Goal: Task Accomplishment & Management: Manage account settings

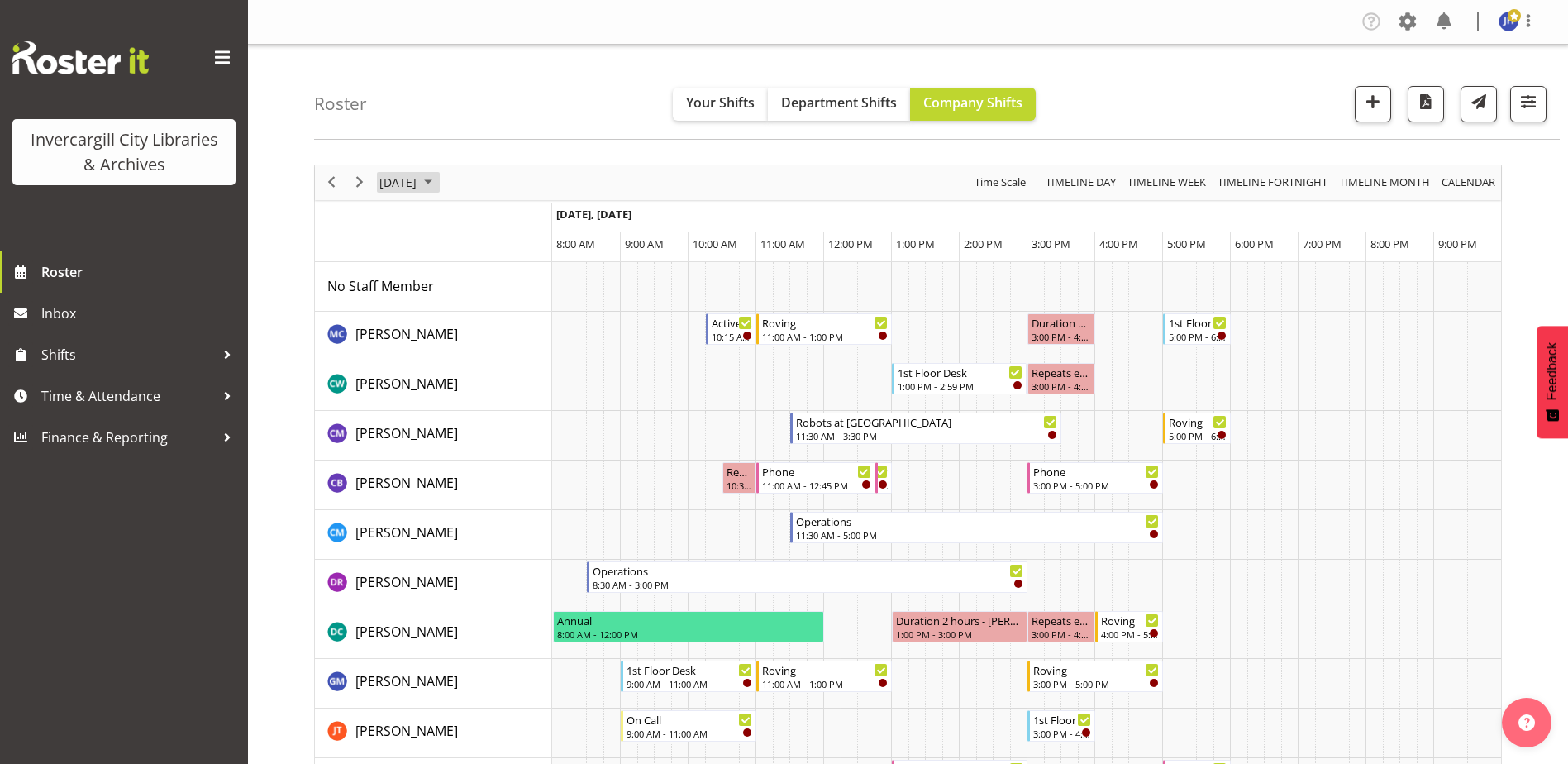
click at [438, 179] on span "September 2025" at bounding box center [429, 182] width 20 height 21
click at [552, 226] on span "next month" at bounding box center [553, 224] width 29 height 29
click at [501, 286] on span "2" at bounding box center [502, 282] width 25 height 25
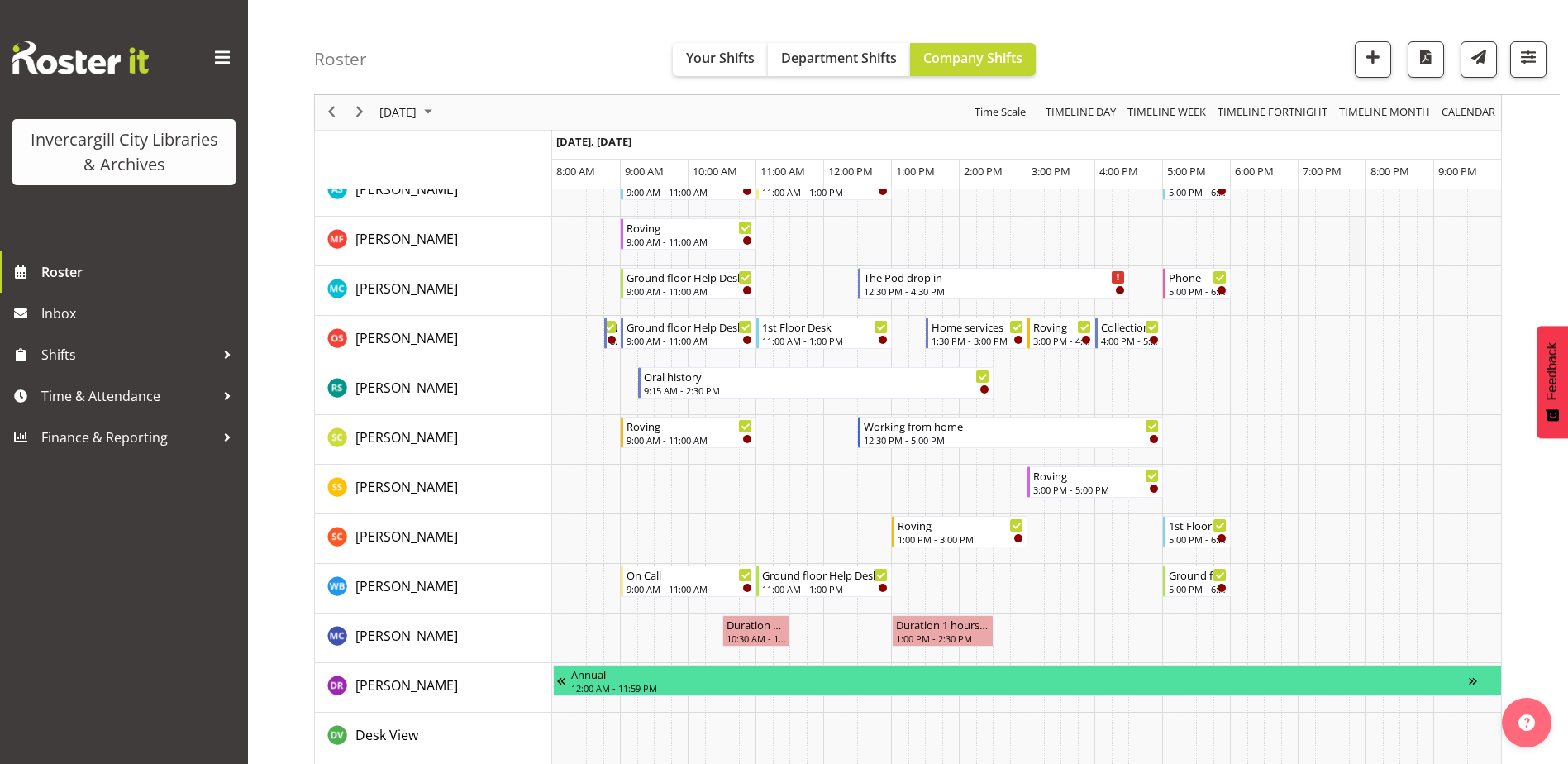
scroll to position [993, 0]
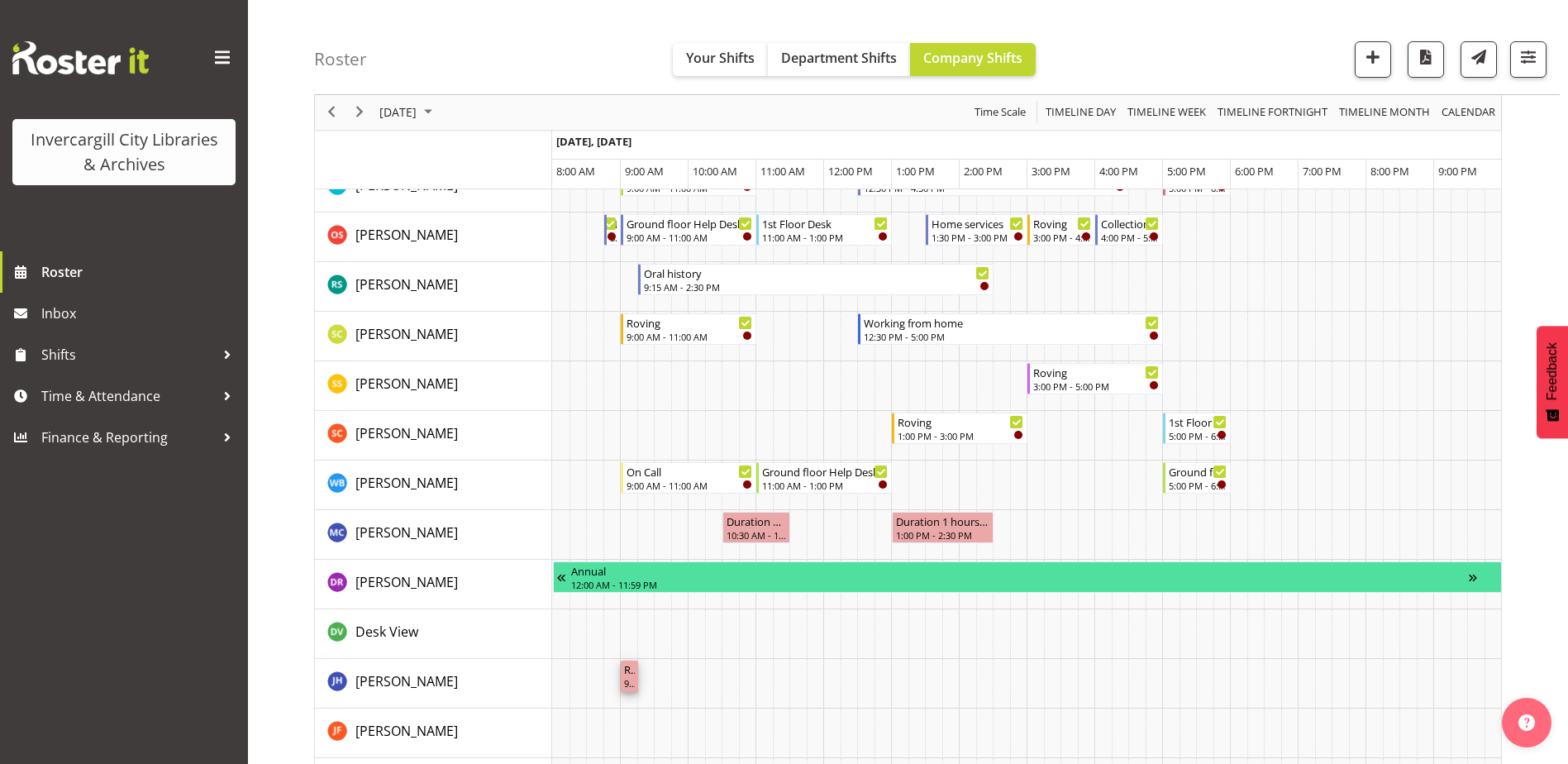
click at [628, 675] on div "Repeats every thursday - Jillian Hunter" at bounding box center [629, 669] width 11 height 17
click at [87, 396] on span "Time & Attendance" at bounding box center [128, 396] width 174 height 25
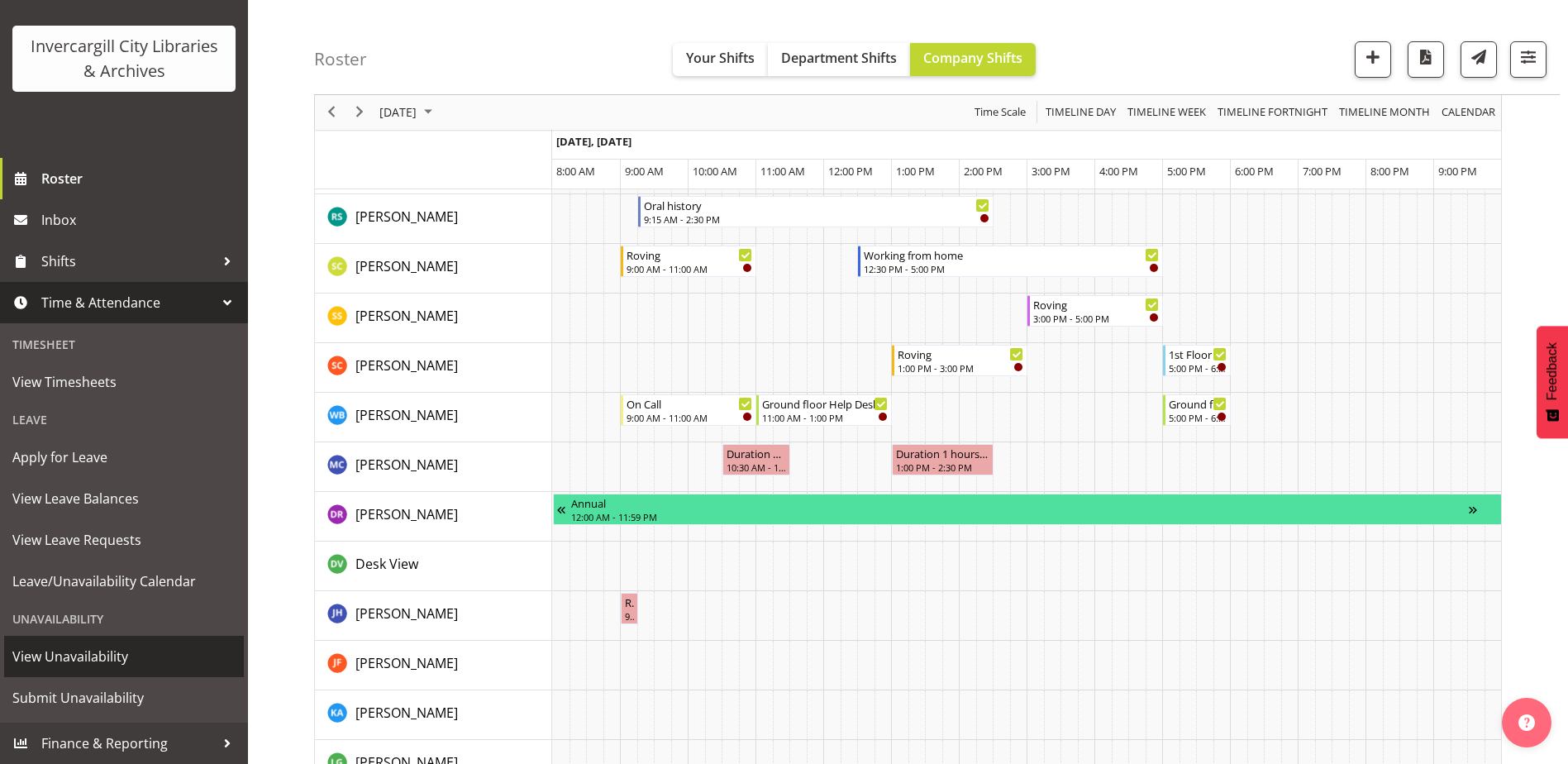
scroll to position [1075, 0]
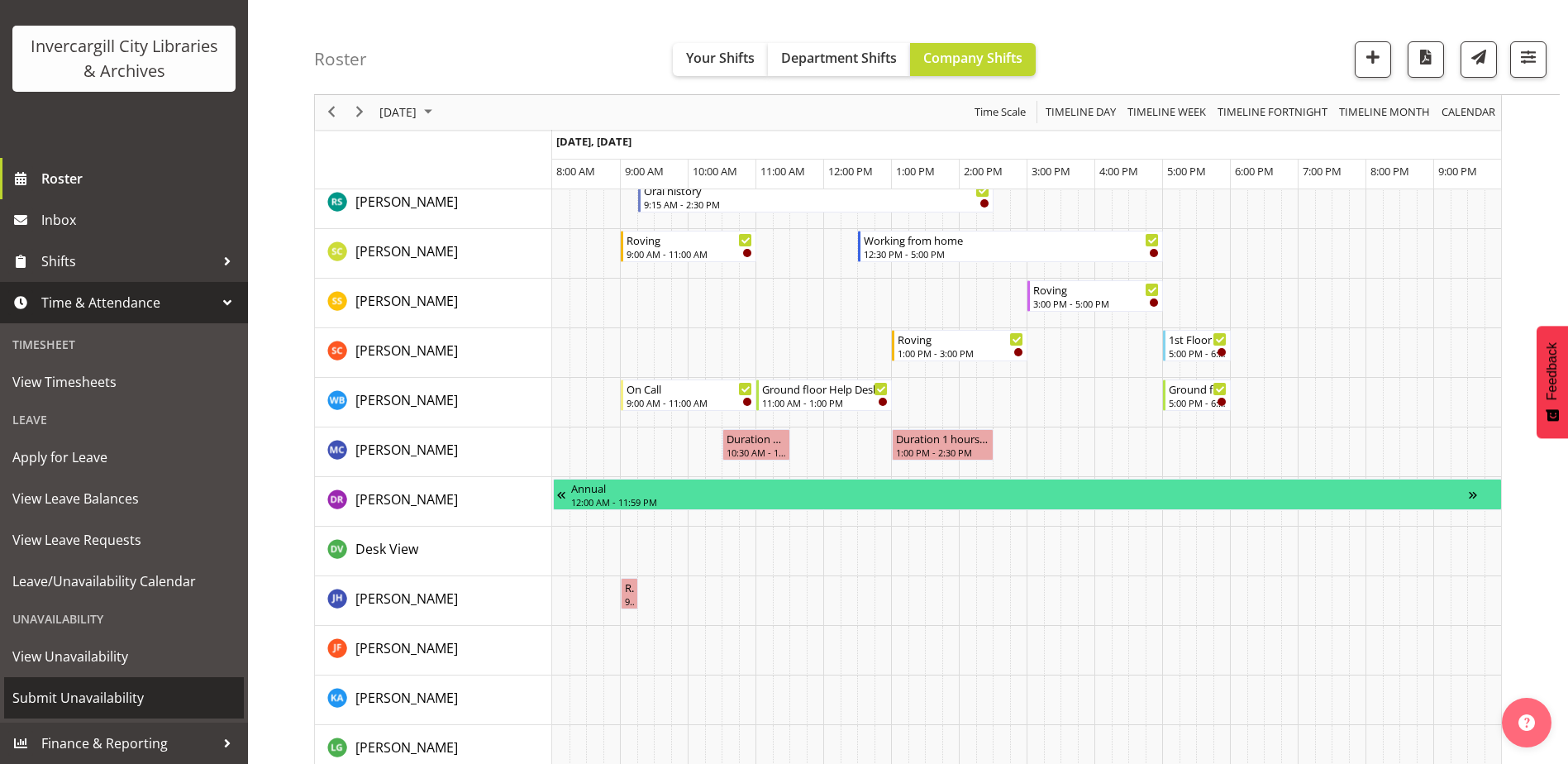
click at [108, 695] on span "Submit Unavailability" at bounding box center [124, 698] width 224 height 25
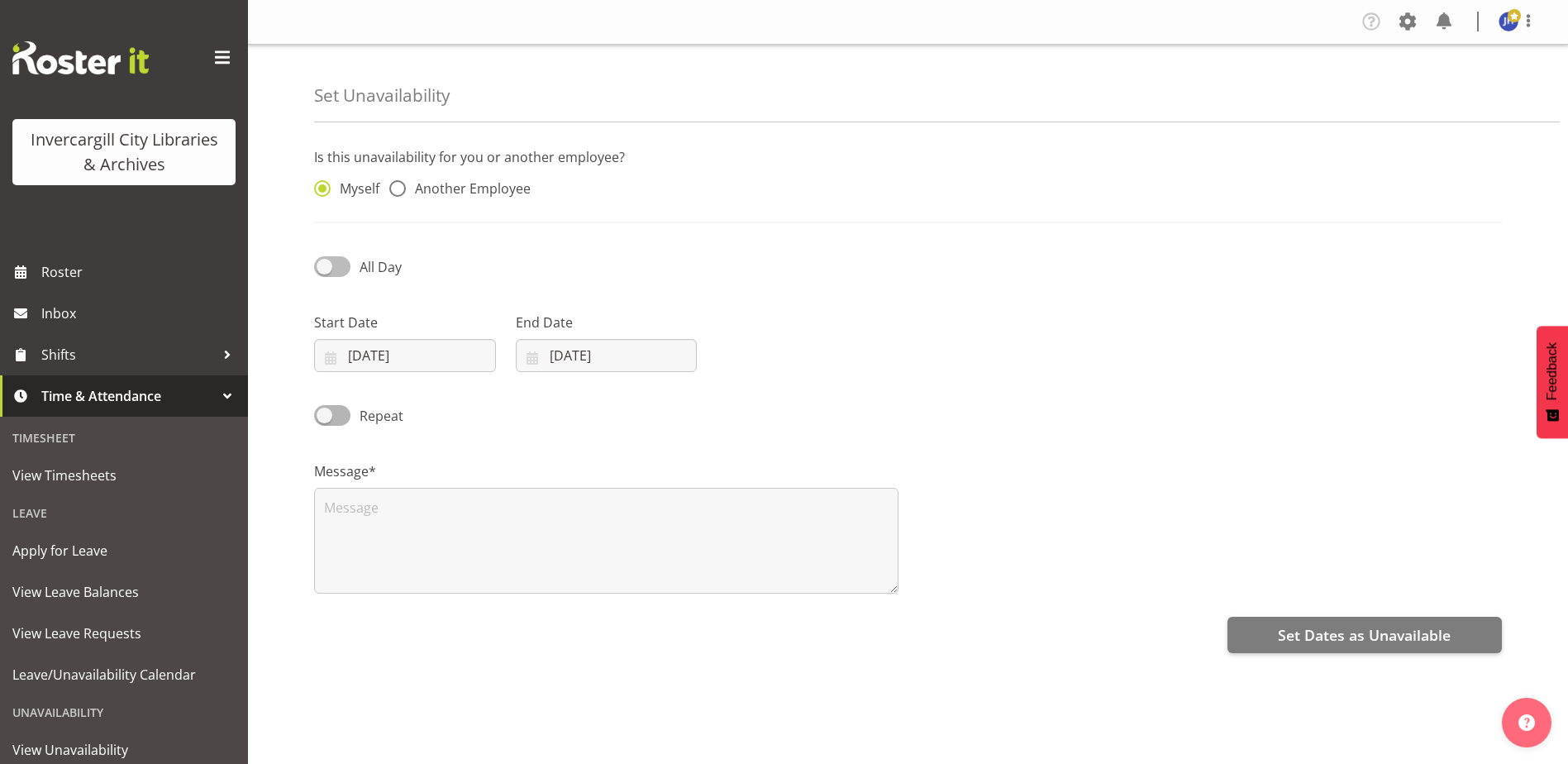
click at [323, 267] on span at bounding box center [332, 266] width 36 height 21
click at [323, 267] on input "All Day" at bounding box center [319, 266] width 11 height 11
checkbox input "true"
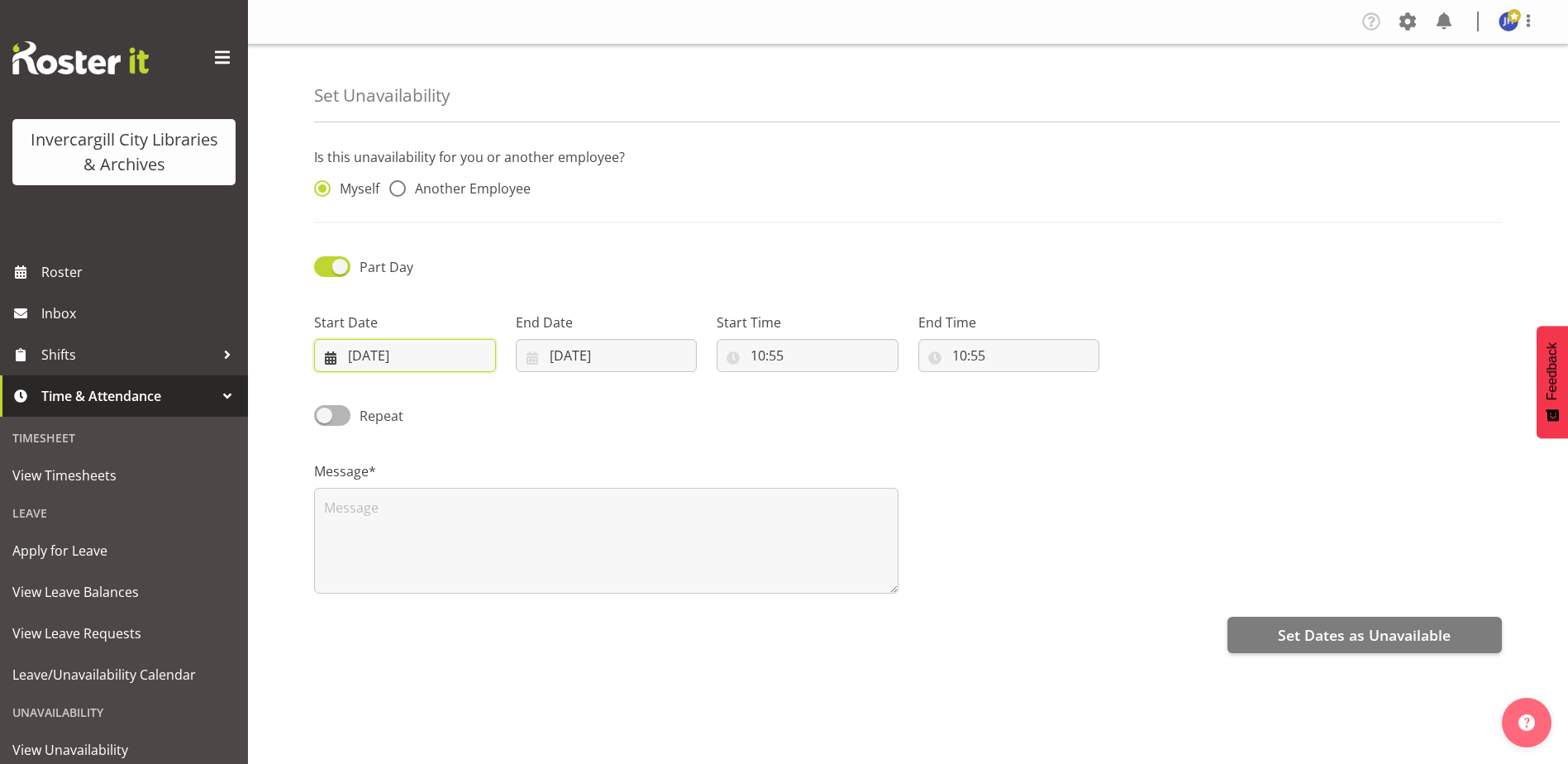
click at [437, 356] on input "29/09/2025" at bounding box center [405, 355] width 182 height 33
click at [486, 649] on div "9" at bounding box center [480, 645] width 33 height 30
click at [475, 641] on div "9" at bounding box center [480, 645] width 33 height 30
click at [442, 406] on select "January February March April May June July August September October November De…" at bounding box center [416, 403] width 95 height 33
select select "9"
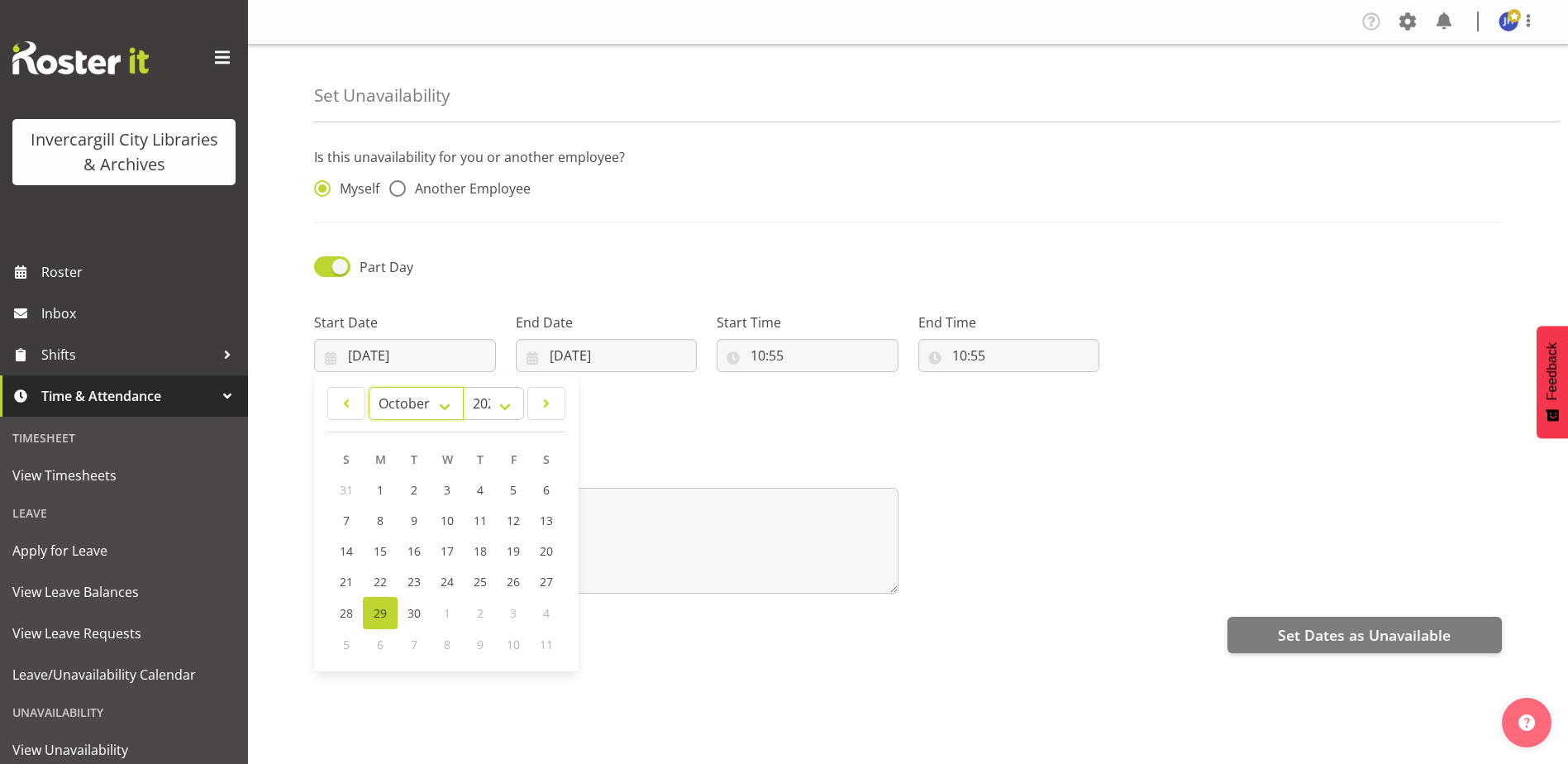
click at [369, 387] on select "January February March April May June July August September October November De…" at bounding box center [416, 403] width 95 height 33
click at [476, 523] on link "9" at bounding box center [480, 522] width 33 height 30
type input "09/10/2025"
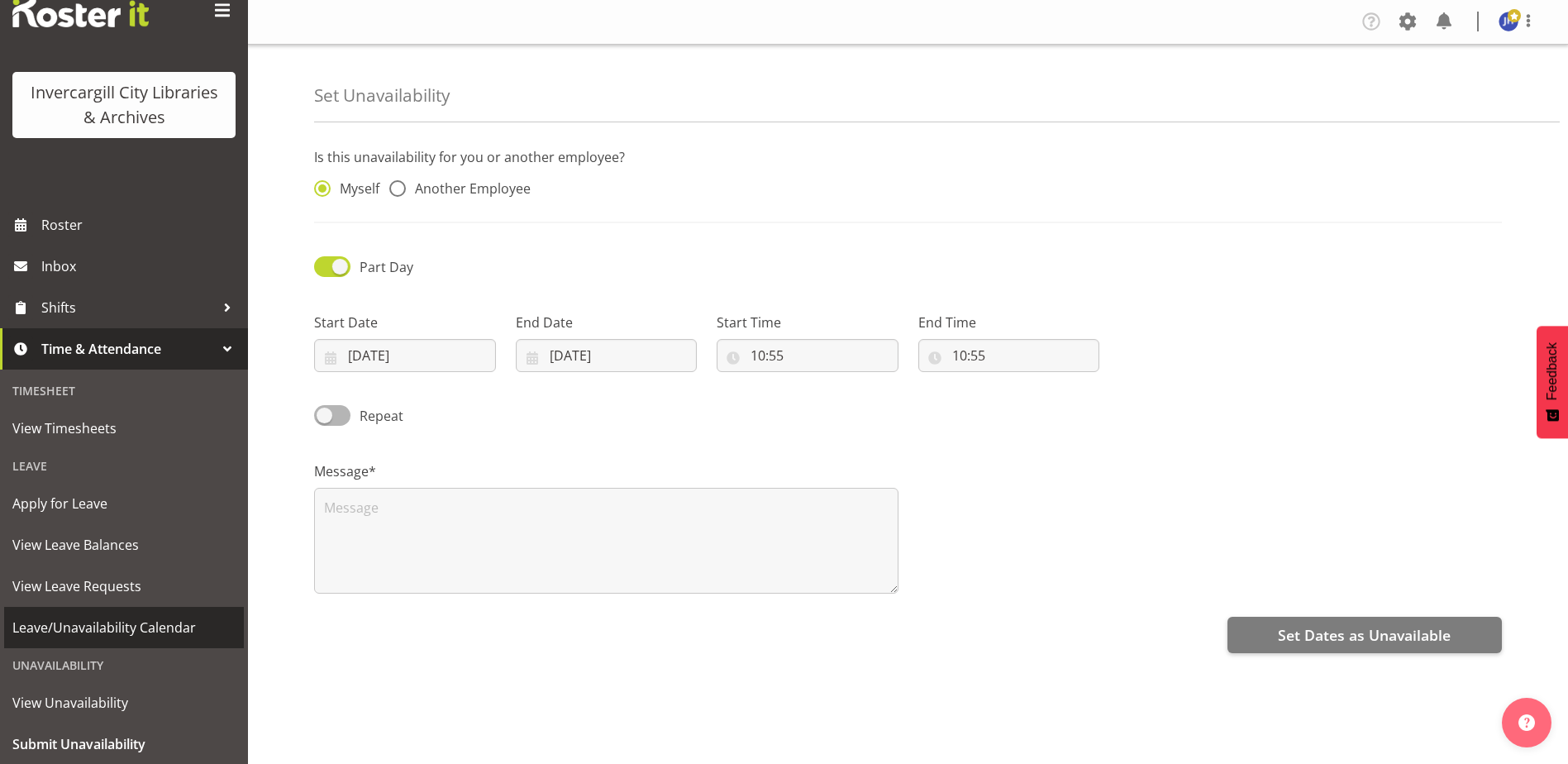
scroll to position [93, 0]
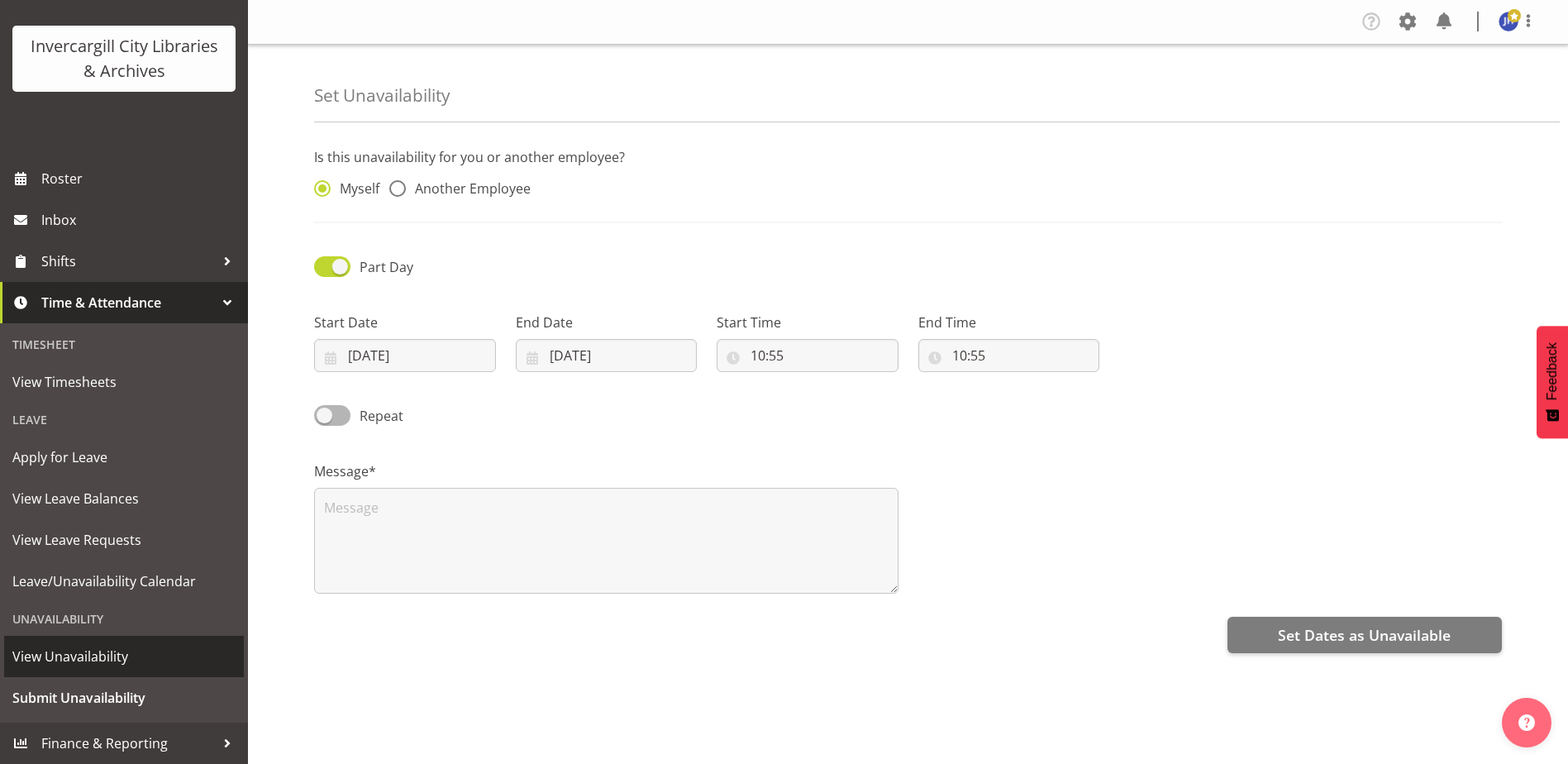
click at [63, 662] on span "View Unavailability" at bounding box center [124, 656] width 224 height 25
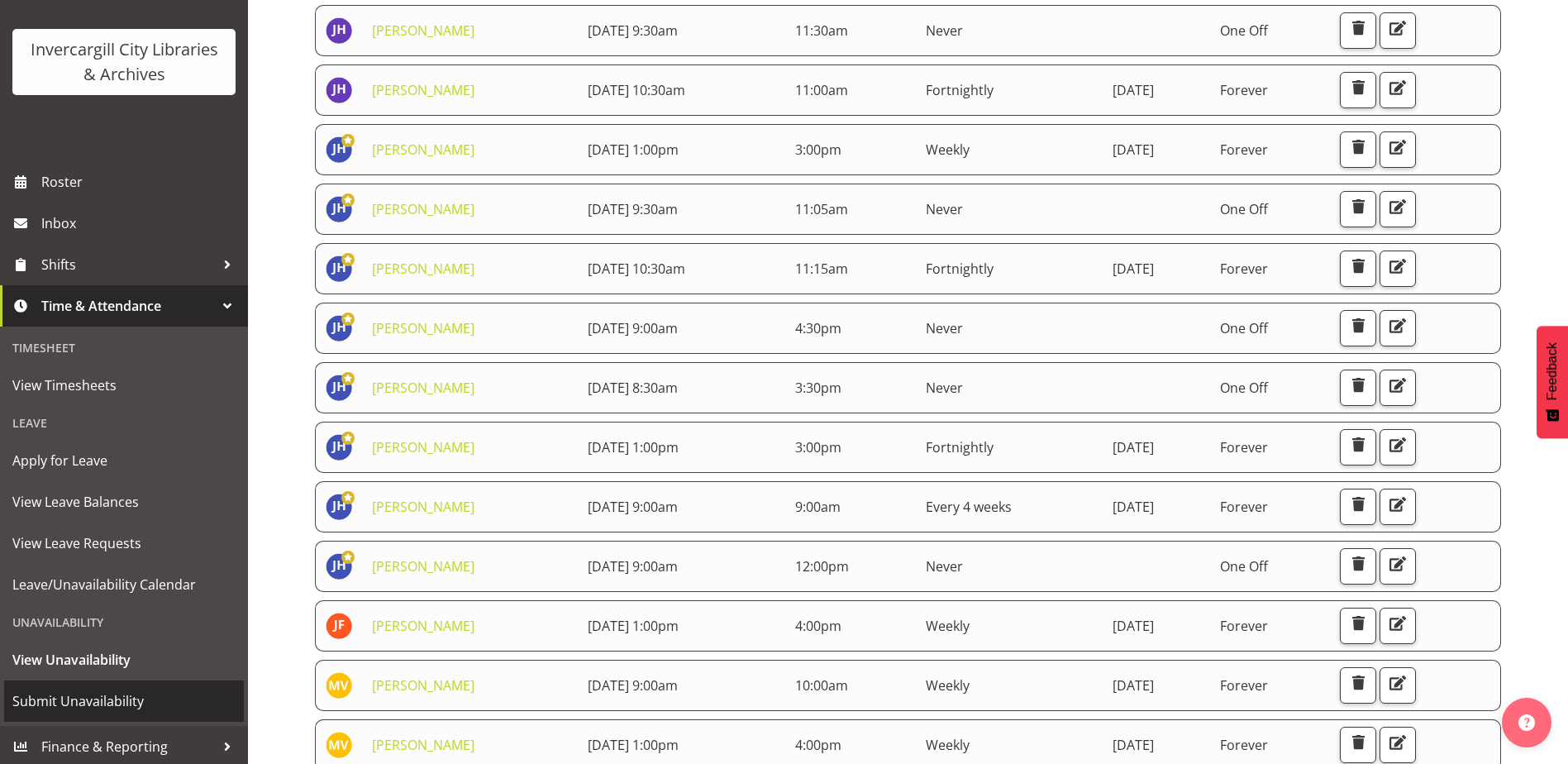
scroll to position [93, 0]
click at [70, 695] on span "Submit Unavailability" at bounding box center [124, 698] width 224 height 25
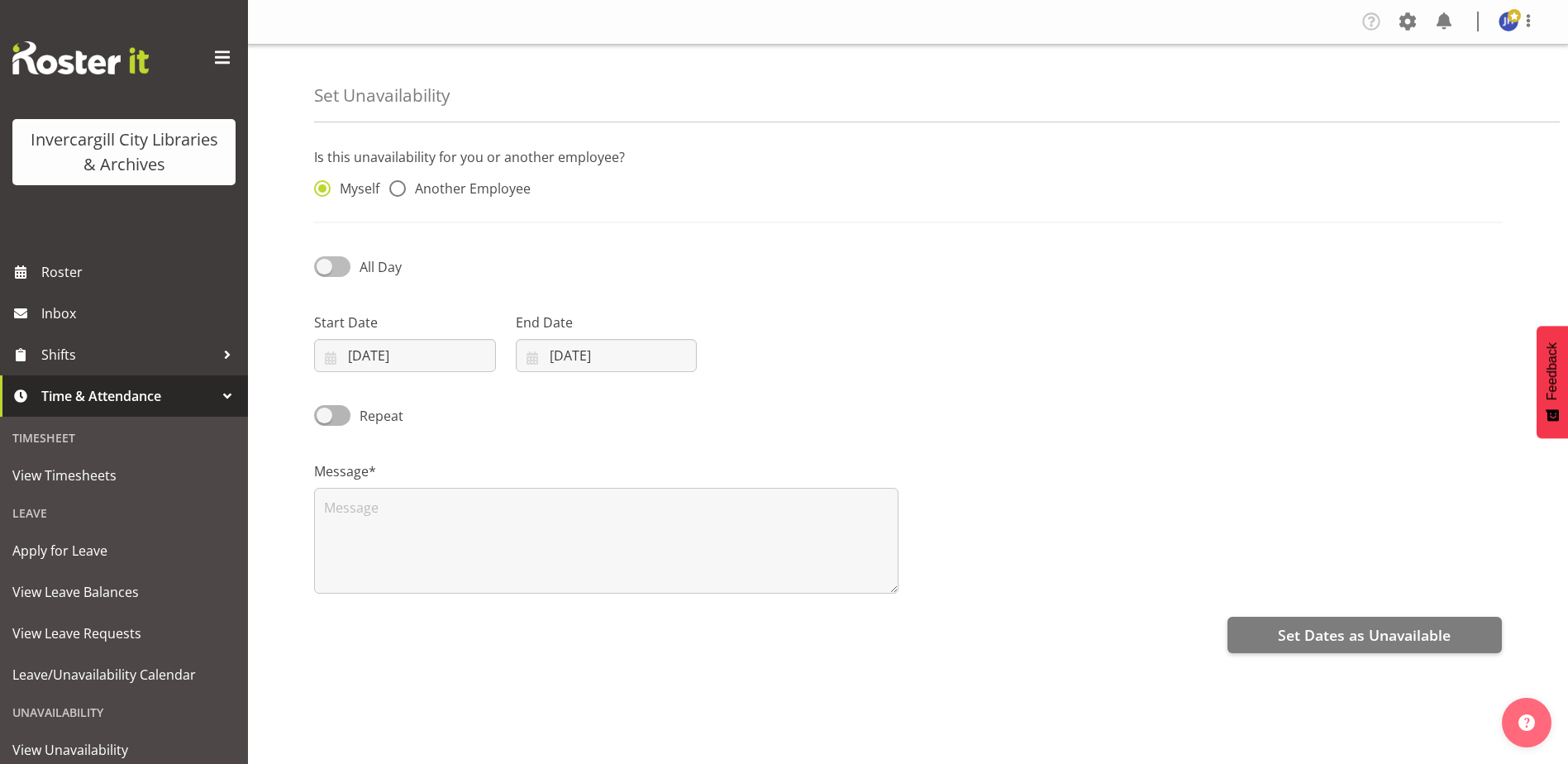
click at [333, 270] on span at bounding box center [332, 266] width 36 height 21
click at [325, 270] on input "All Day" at bounding box center [319, 266] width 11 height 11
checkbox input "true"
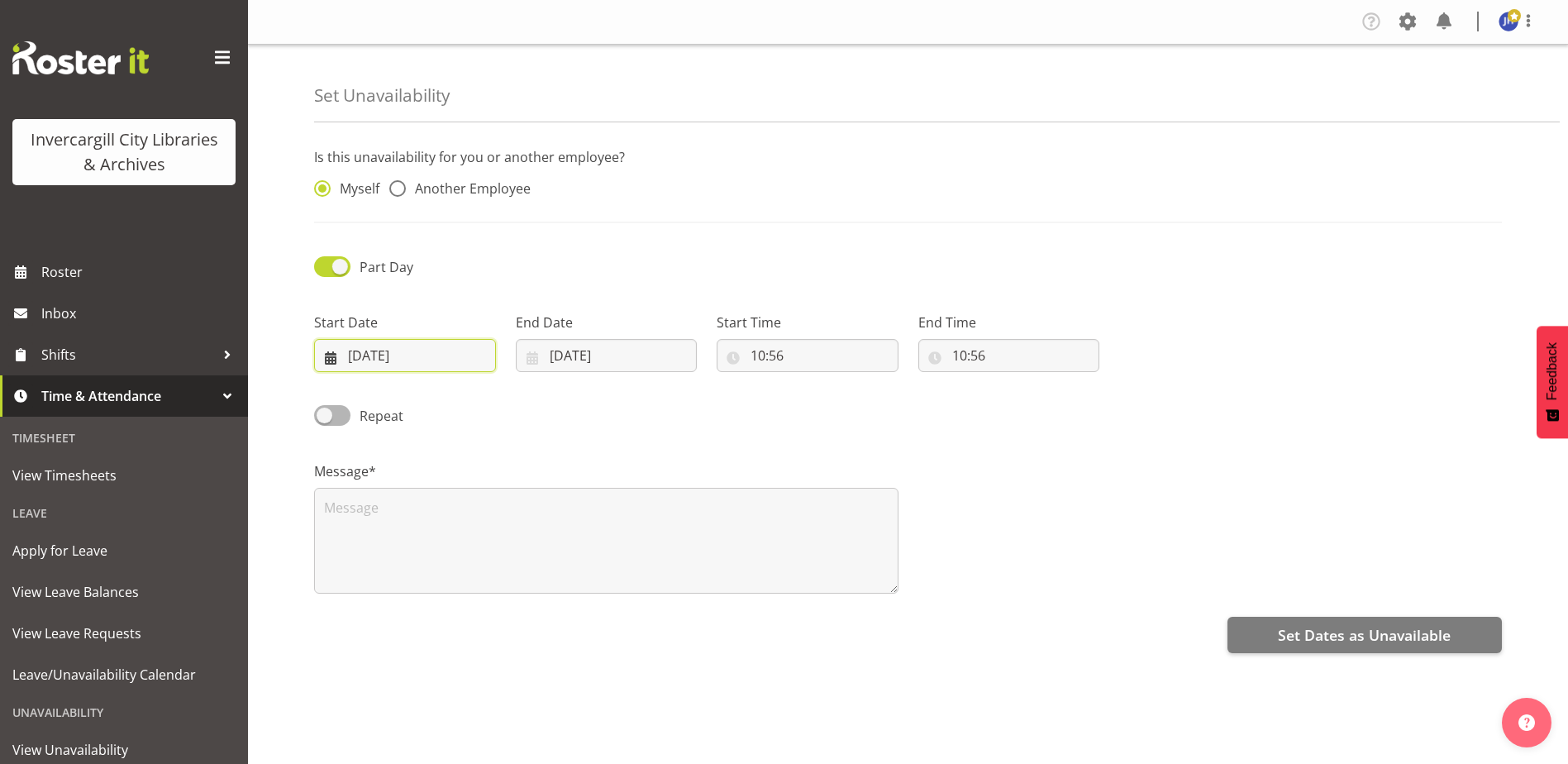
click at [400, 353] on input "29/09/2025" at bounding box center [405, 355] width 182 height 33
click at [448, 404] on select "January February March April May June July August September October November De…" at bounding box center [416, 403] width 95 height 33
select select "9"
click at [369, 387] on select "January February March April May June July August September October November De…" at bounding box center [416, 403] width 95 height 33
click at [476, 524] on link "9" at bounding box center [480, 522] width 33 height 30
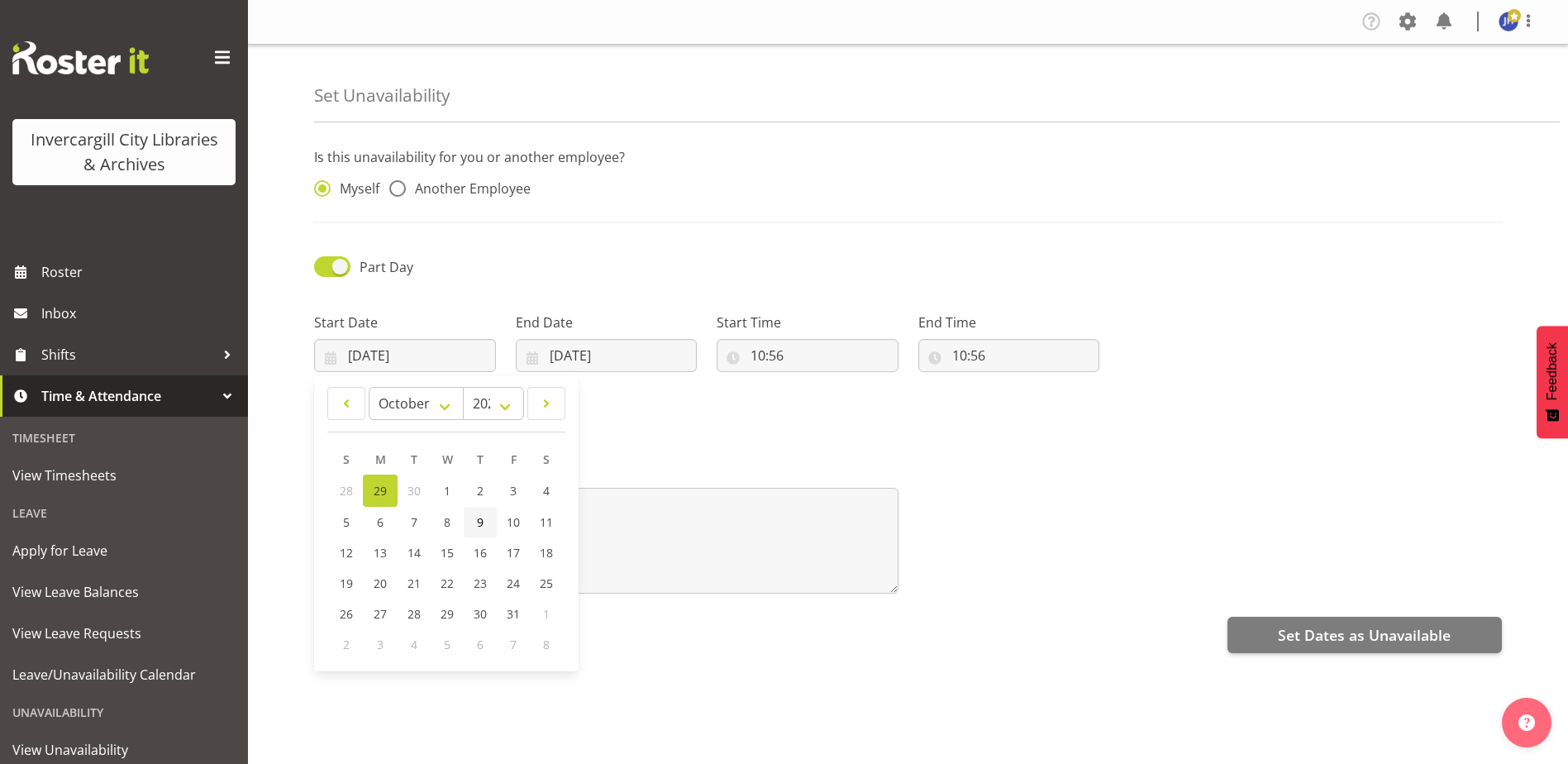
type input "09/10/2025"
click at [571, 351] on input "29/09/2025" at bounding box center [607, 355] width 182 height 33
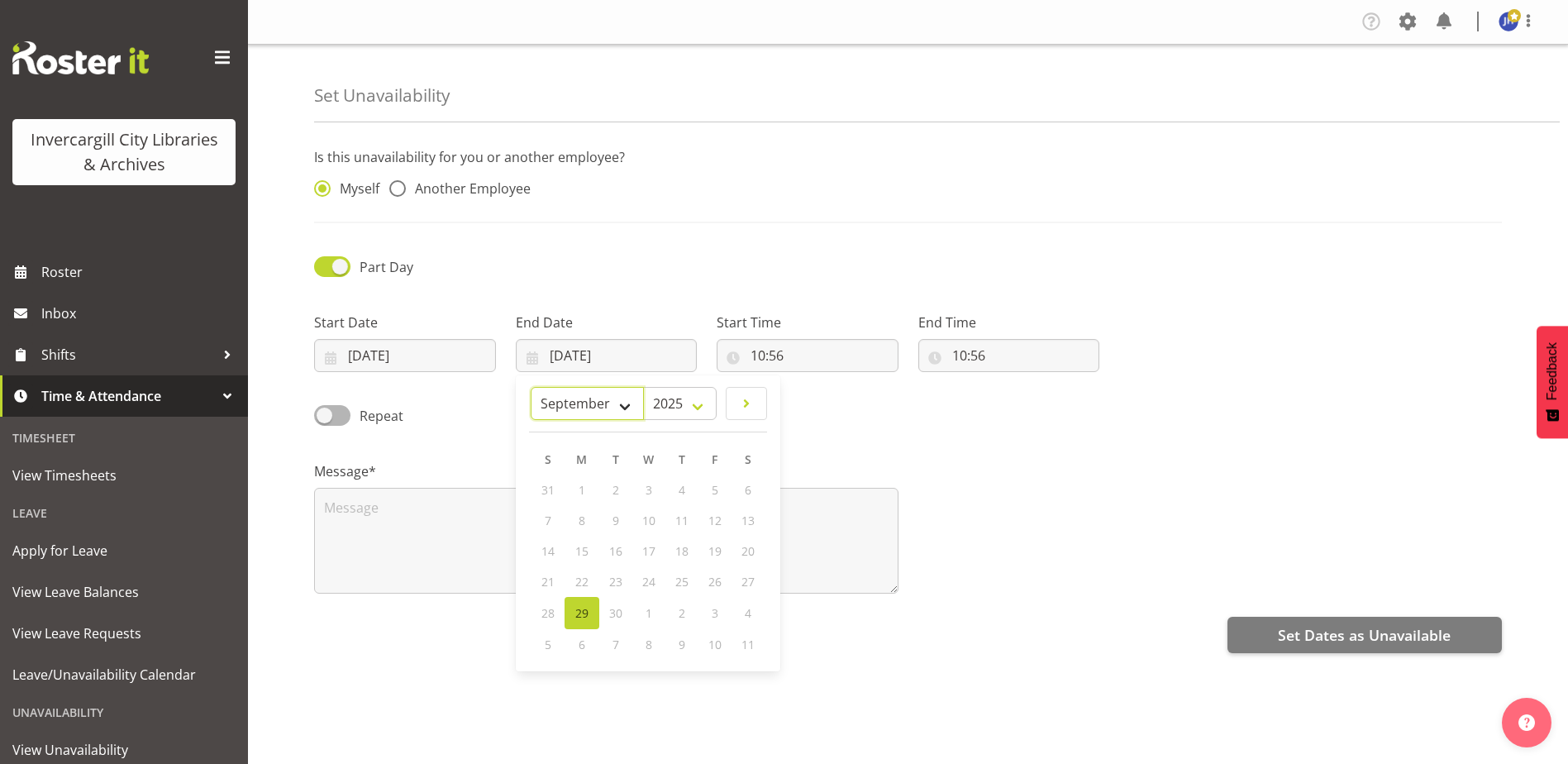
click at [623, 405] on select "January February March April May June July August September October November De…" at bounding box center [587, 403] width 113 height 33
select select "9"
click at [531, 387] on select "January February March April May June July August September October November De…" at bounding box center [587, 403] width 113 height 33
click at [681, 521] on span "9" at bounding box center [682, 522] width 7 height 16
type input "09/10/2025"
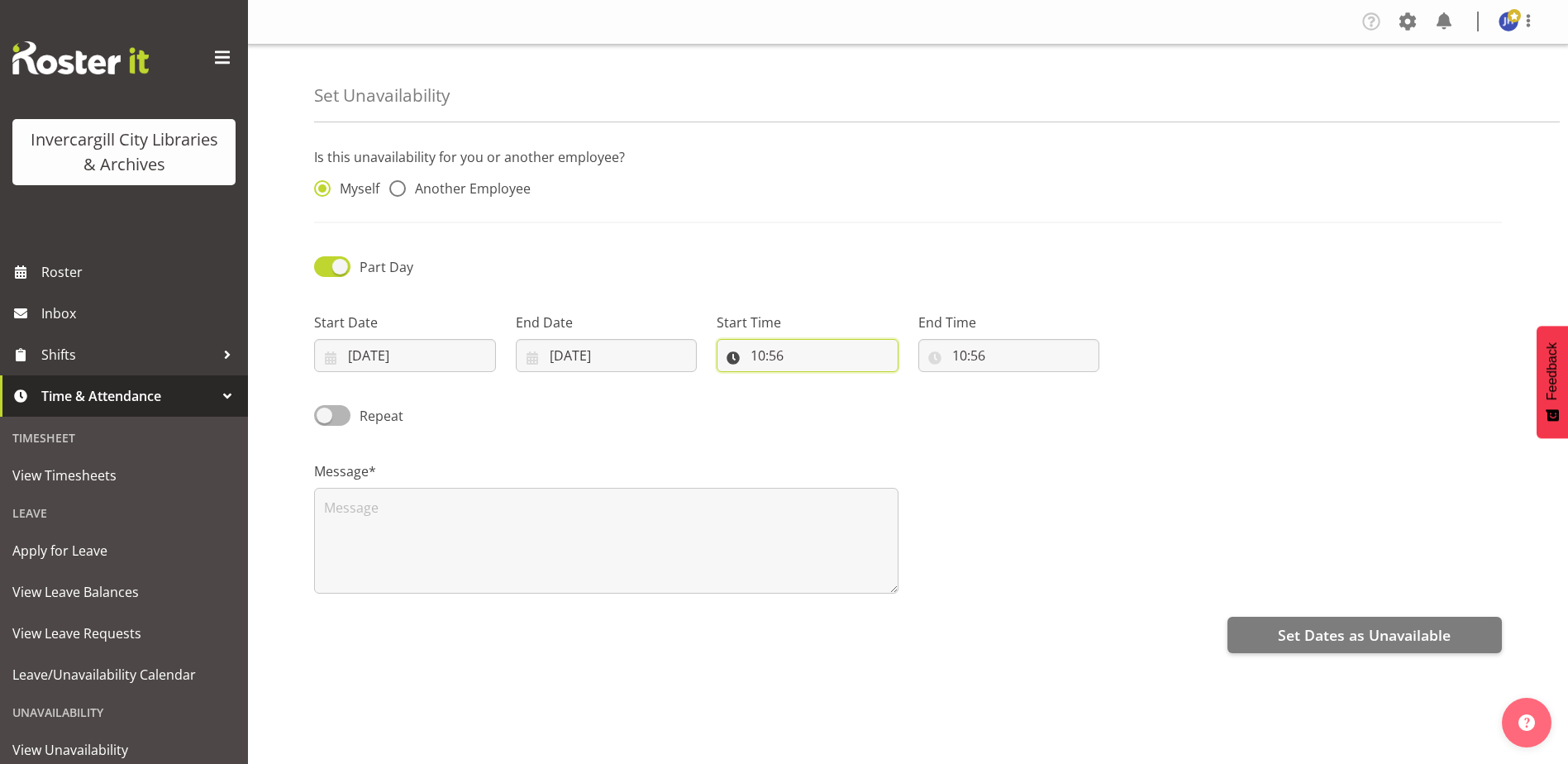
click at [757, 359] on input "10:56" at bounding box center [808, 355] width 182 height 33
click at [828, 403] on select "00 01 02 03 04 05 06 07 08 09 10 11 12 13 14 15 16 17 18 19 20 21 22 23" at bounding box center [829, 398] width 37 height 33
select select "15"
click at [811, 382] on select "00 01 02 03 04 05 06 07 08 09 10 11 12 13 14 15 16 17 18 19 20 21 22 23" at bounding box center [829, 398] width 37 height 33
type input "15:56"
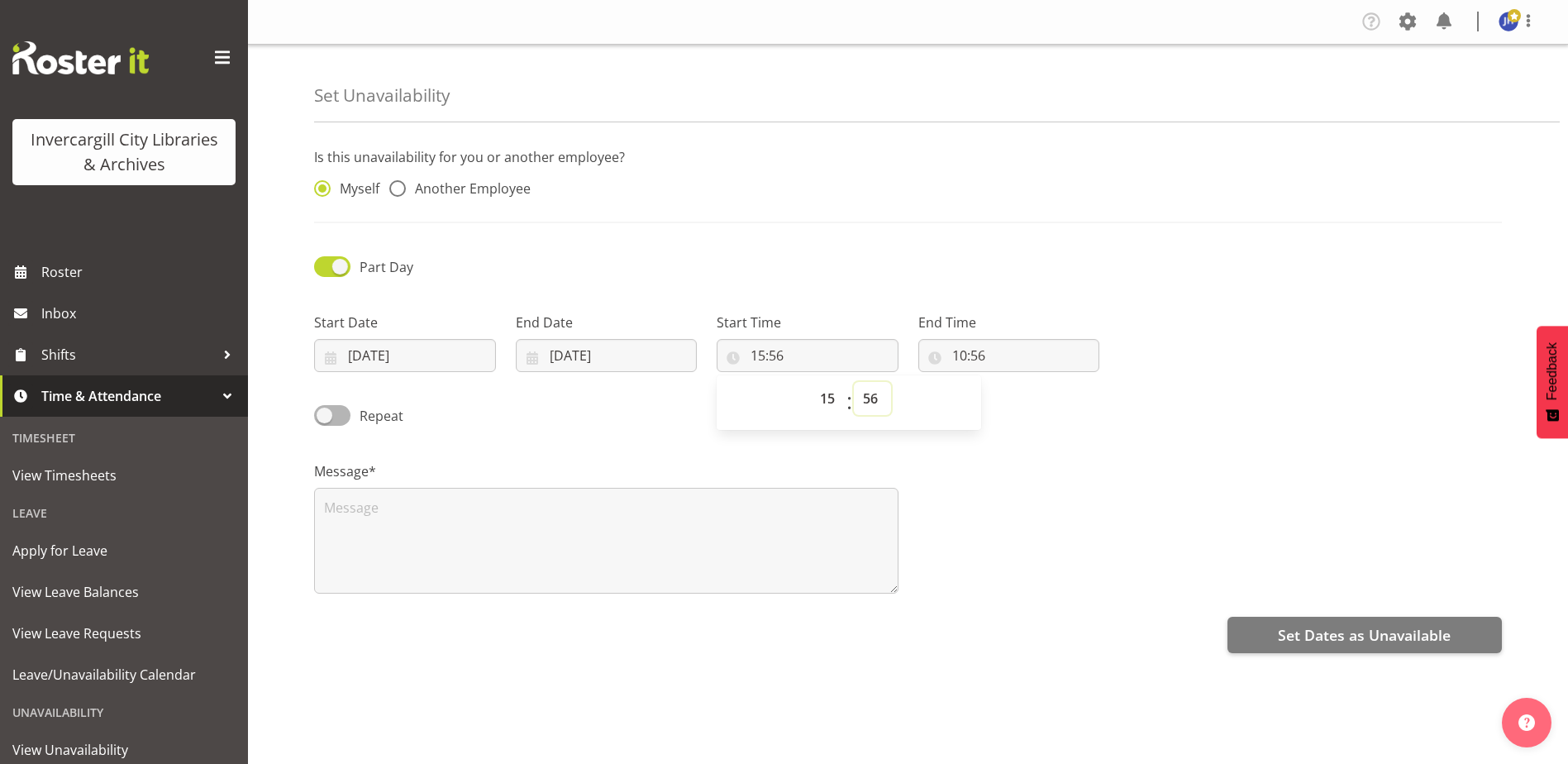
click at [872, 400] on select "00 01 02 03 04 05 06 07 08 09 10 11 12 13 14 15 16 17 18 19 20 21 22 23 24 25 2…" at bounding box center [872, 398] width 37 height 33
select select "0"
click at [854, 382] on select "00 01 02 03 04 05 06 07 08 09 10 11 12 13 14 15 16 17 18 19 20 21 22 23 24 25 2…" at bounding box center [872, 398] width 37 height 33
type input "15:00"
click at [993, 362] on input "10:56" at bounding box center [1009, 355] width 182 height 33
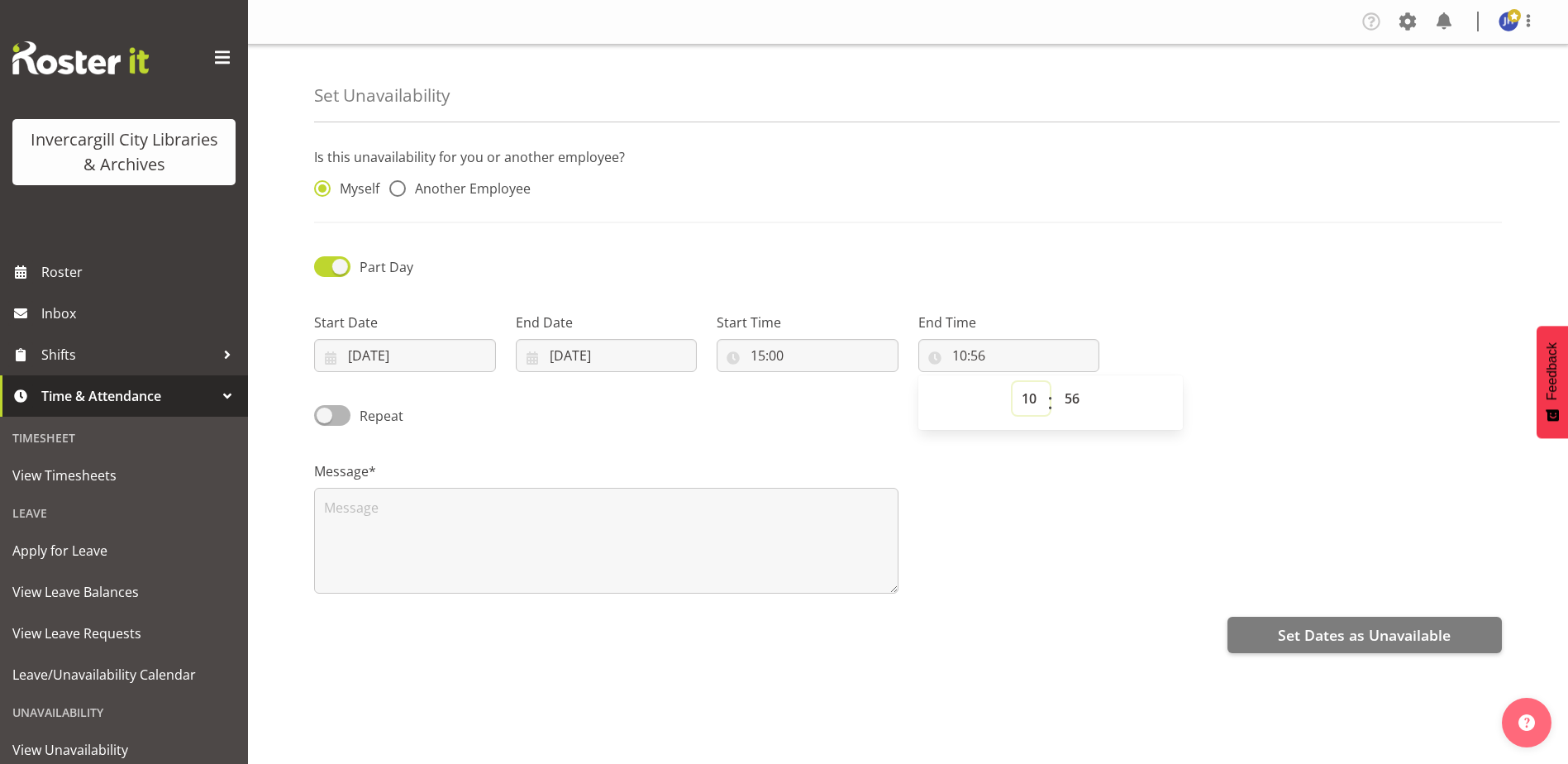
click at [1028, 399] on select "00 01 02 03 04 05 06 07 08 09 10 11 12 13 14 15 16 17 18 19 20 21 22 23" at bounding box center [1031, 398] width 37 height 33
select select "16"
click at [1013, 382] on select "00 01 02 03 04 05 06 07 08 09 10 11 12 13 14 15 16 17 18 19 20 21 22 23" at bounding box center [1031, 398] width 37 height 33
type input "16:56"
click at [1074, 402] on select "00 01 02 03 04 05 06 07 08 09 10 11 12 13 14 15 16 17 18 19 20 21 22 23 24 25 2…" at bounding box center [1074, 398] width 37 height 33
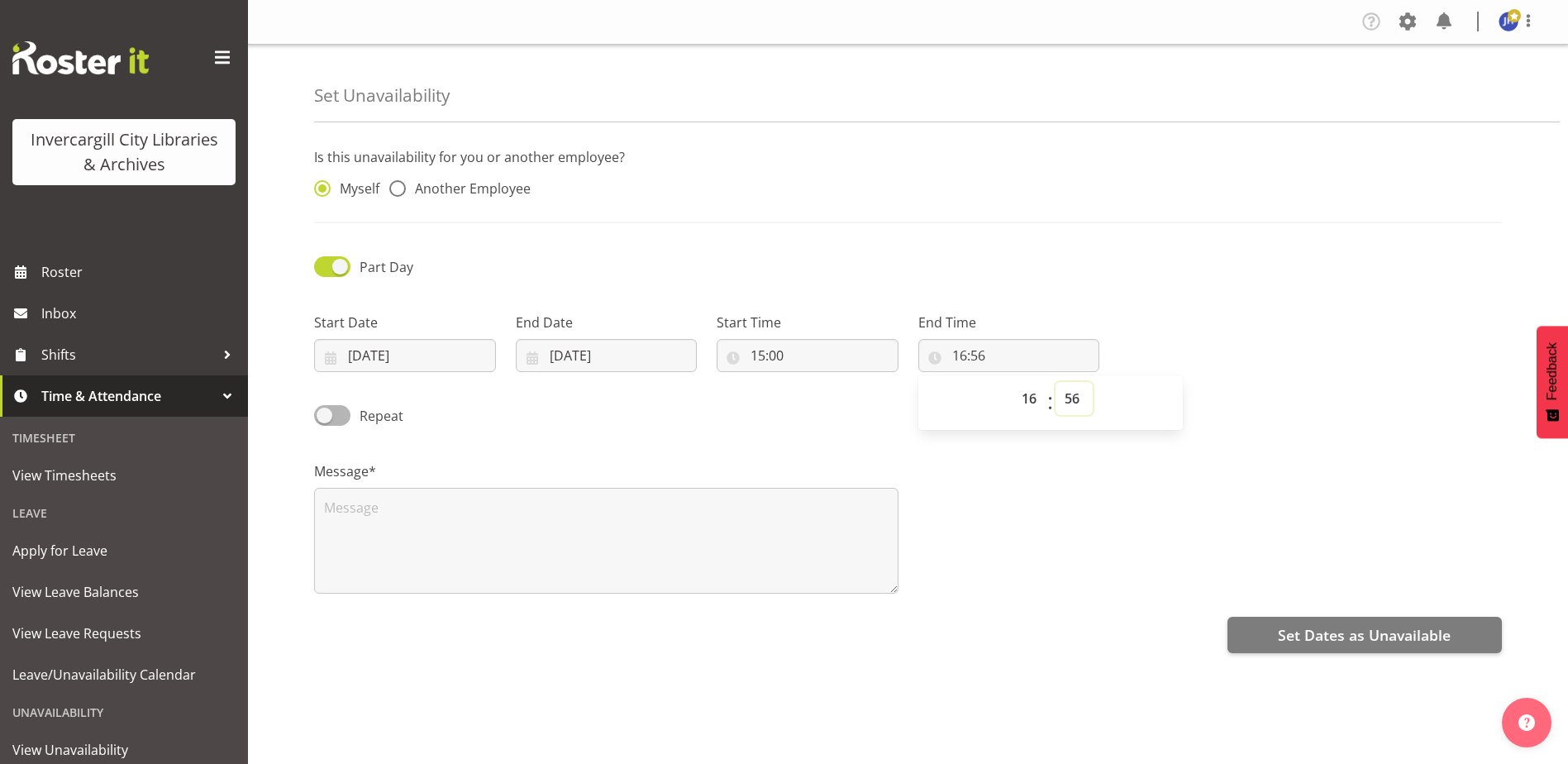
select select "0"
click at [1055, 382] on select "00 01 02 03 04 05 06 07 08 09 10 11 12 13 14 15 16 17 18 19 20 21 22 23 24 25 2…" at bounding box center [1074, 398] width 37 height 33
type input "16:00"
click at [450, 560] on textarea at bounding box center [607, 540] width 585 height 106
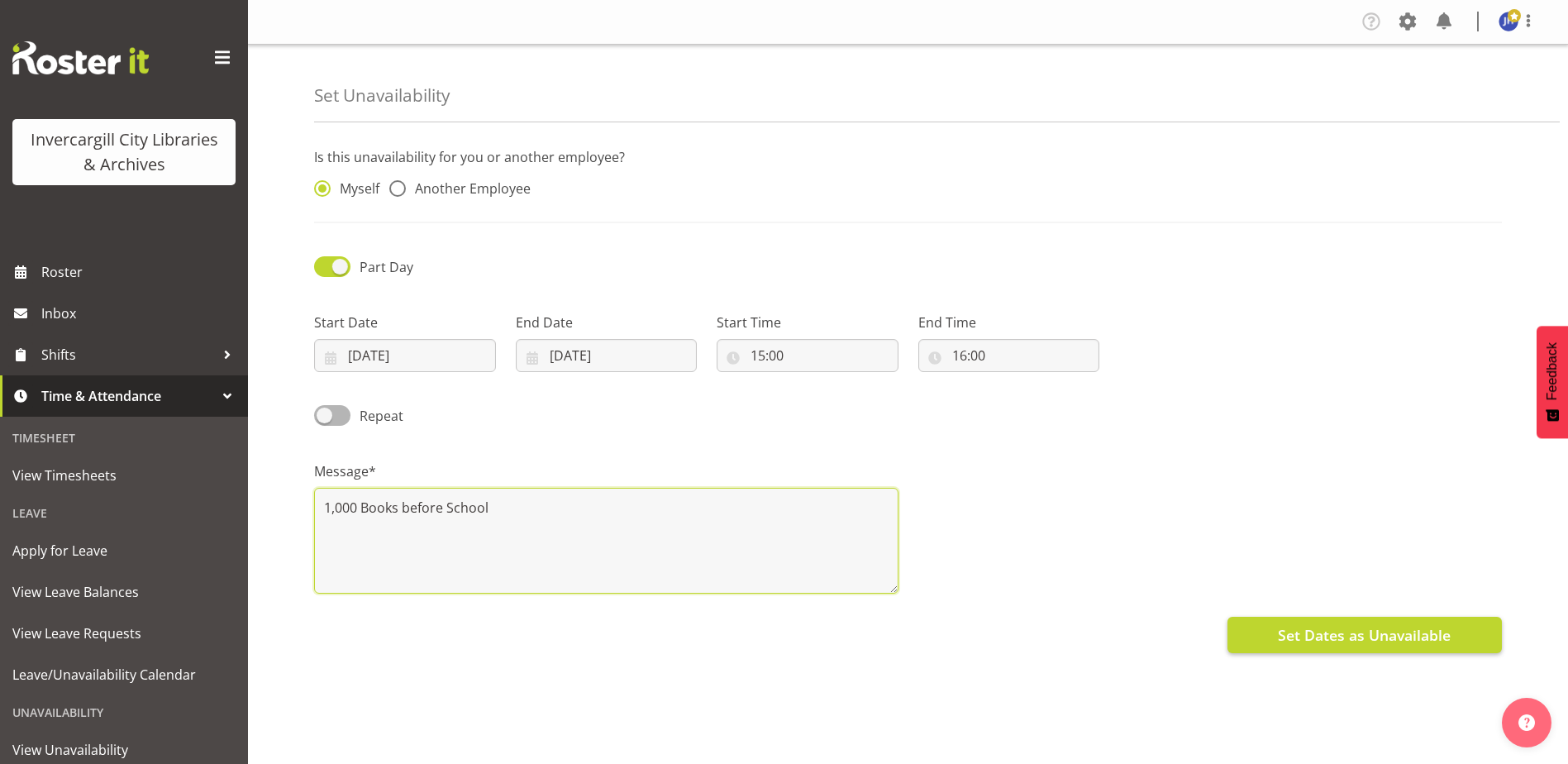
type textarea "1,000 Books before School"
click at [1395, 634] on span "Set Dates as Unavailable" at bounding box center [1365, 635] width 173 height 22
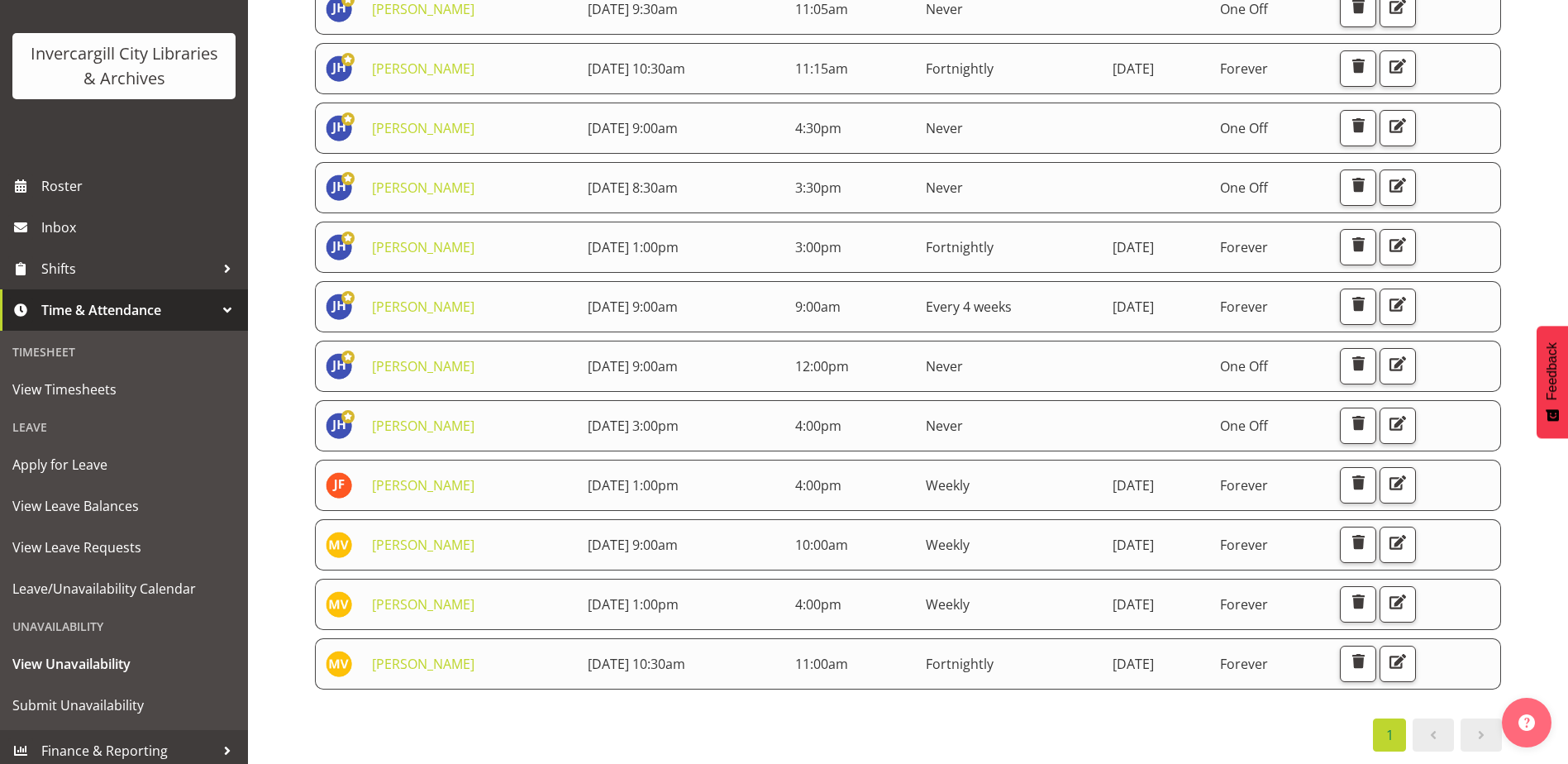
scroll to position [93, 0]
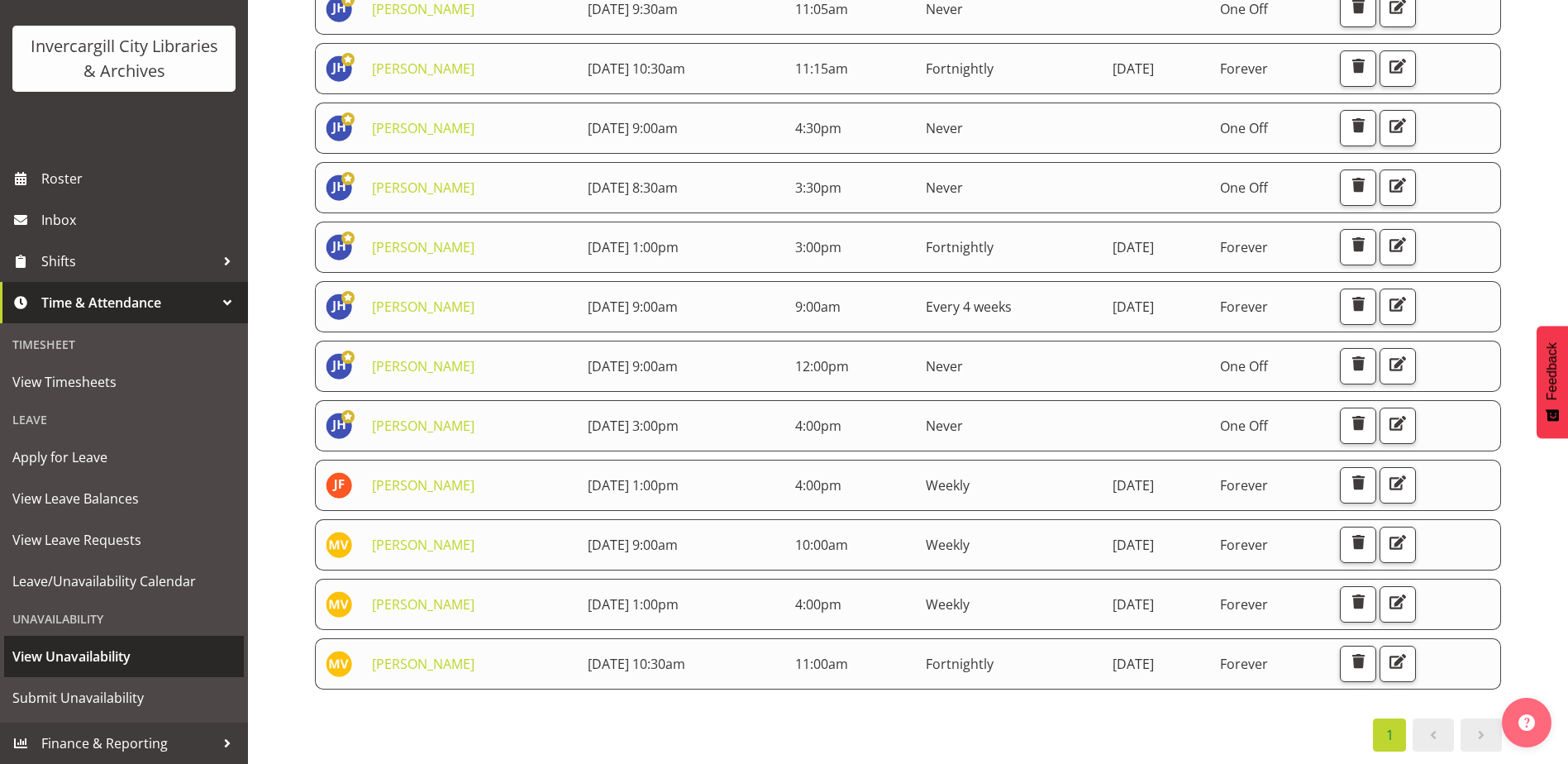
click at [64, 651] on span "View Unavailability" at bounding box center [124, 656] width 224 height 25
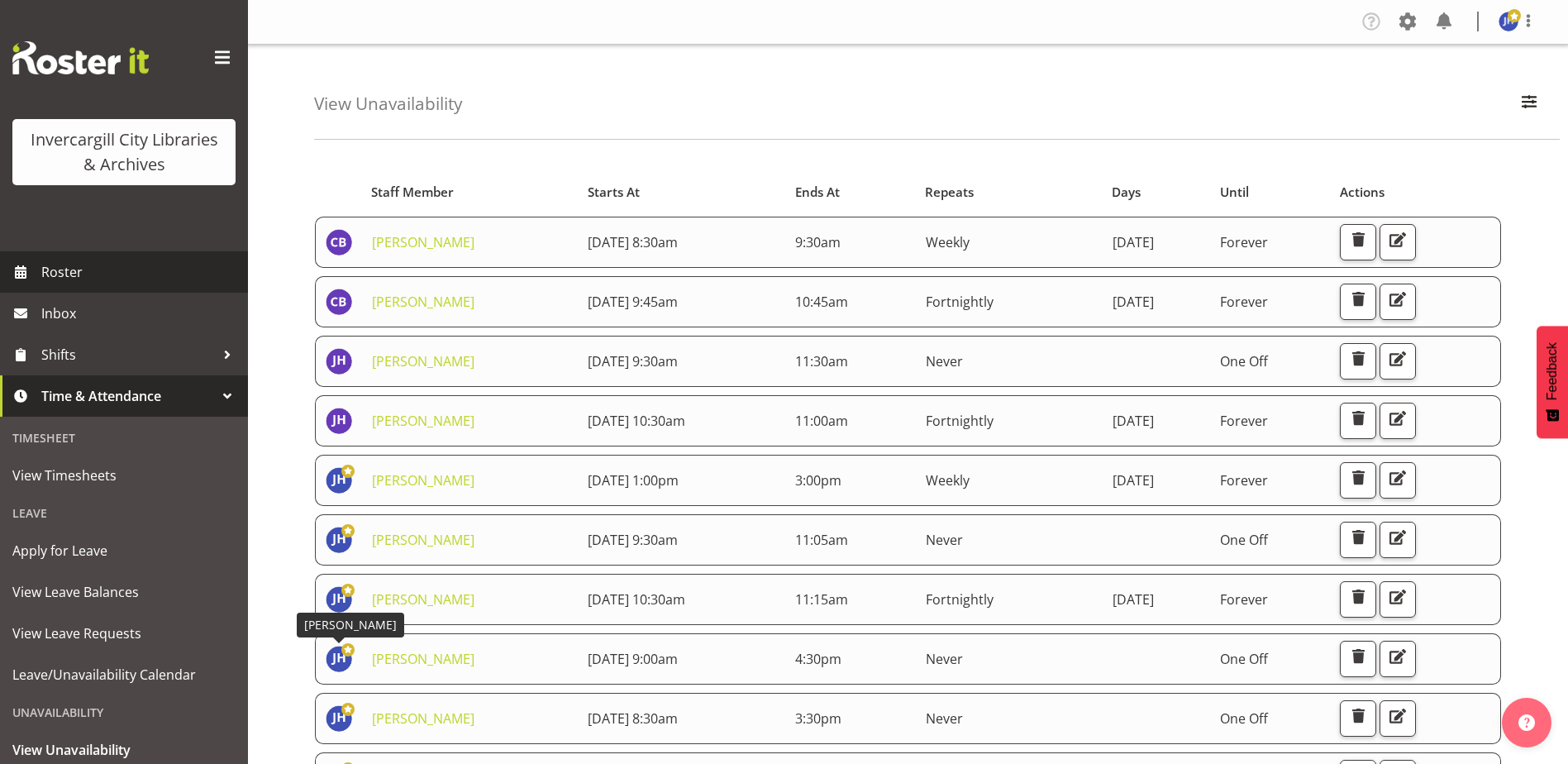
click at [61, 277] on span "Roster" at bounding box center [140, 272] width 198 height 25
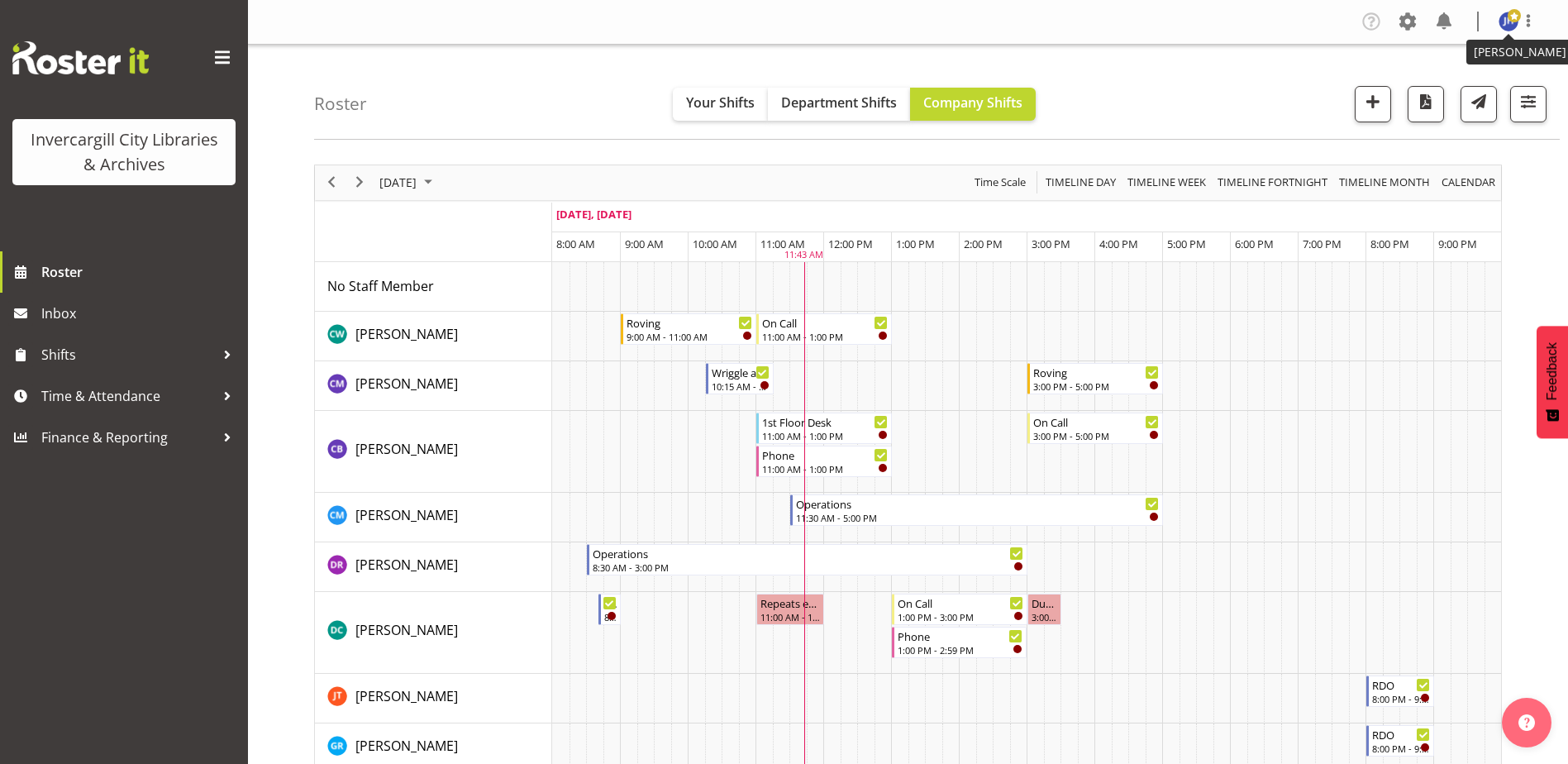
click at [1504, 25] on img at bounding box center [1509, 22] width 20 height 20
click at [1443, 88] on link "Log Out" at bounding box center [1459, 87] width 159 height 29
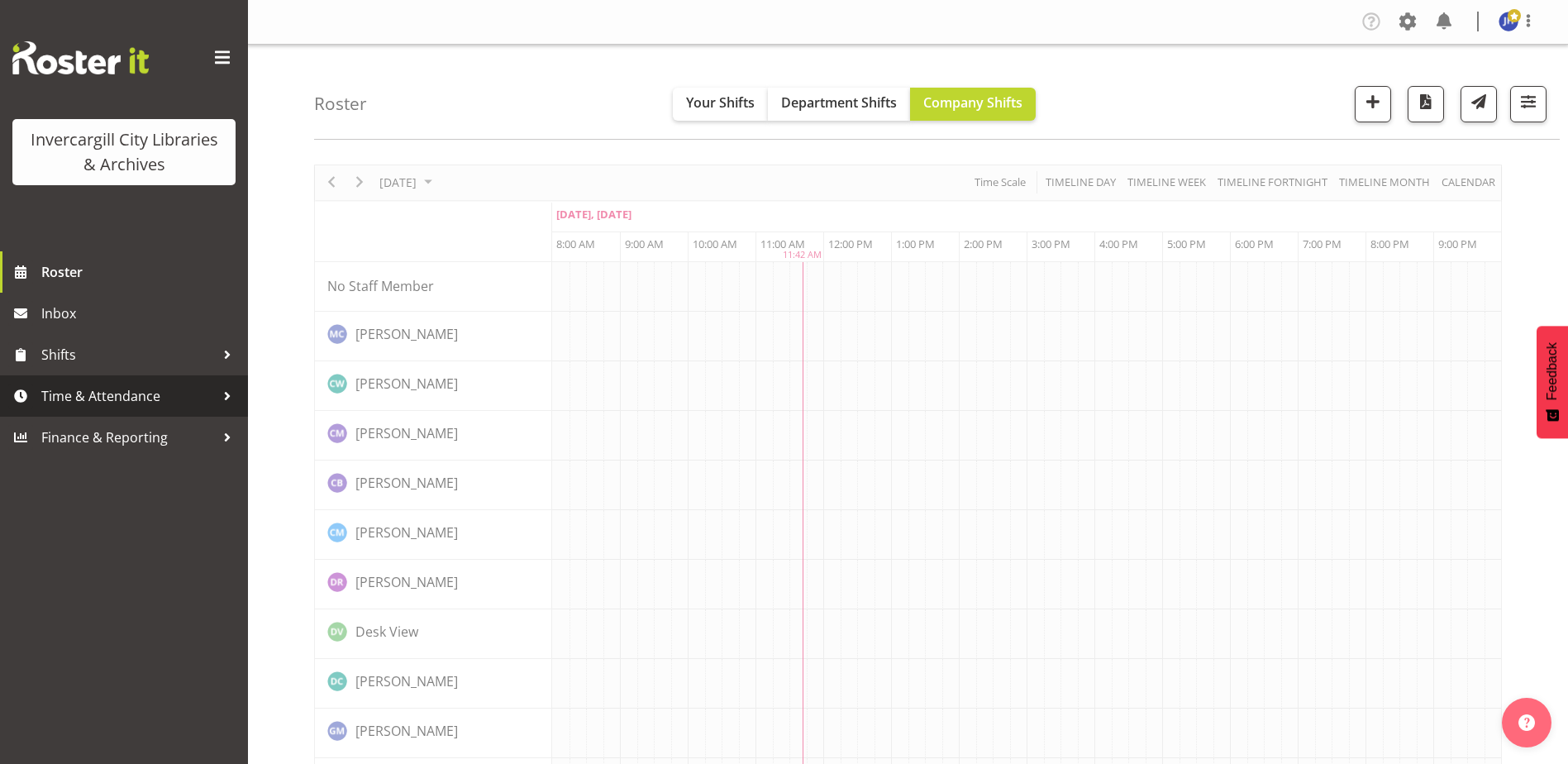
click at [82, 393] on span "Time & Attendance" at bounding box center [128, 396] width 174 height 25
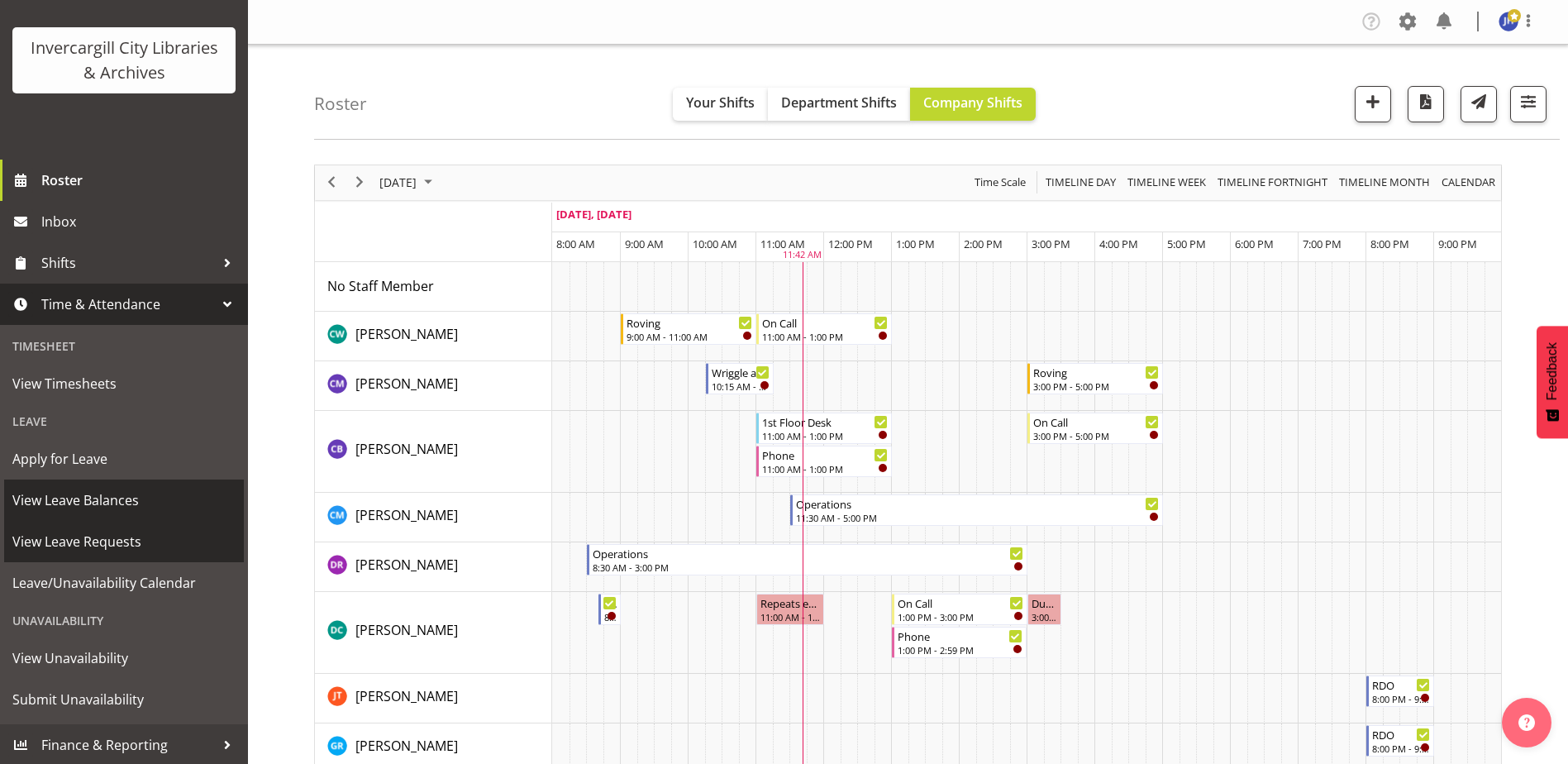
scroll to position [93, 0]
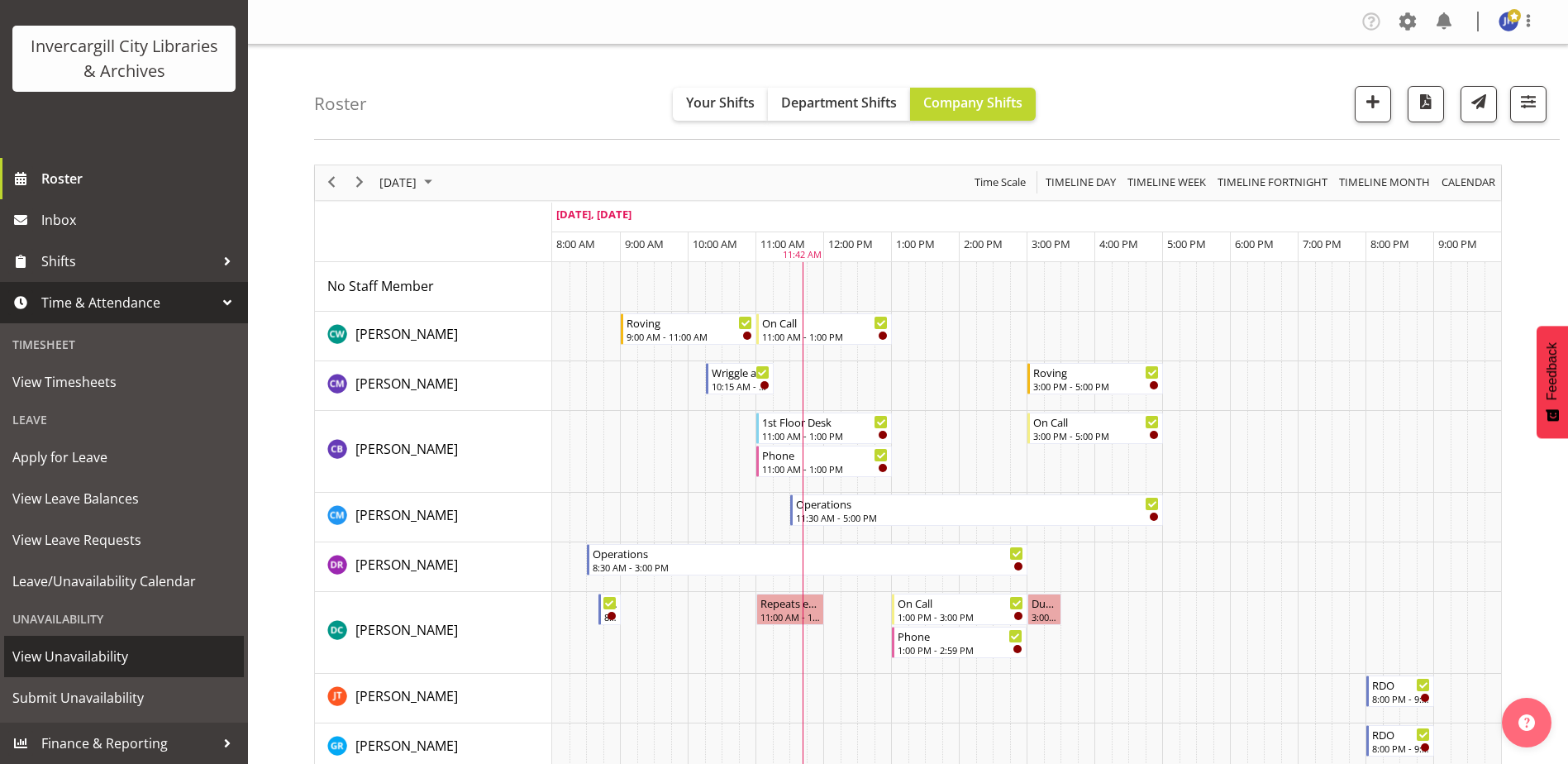
click at [97, 661] on span "View Unavailability" at bounding box center [124, 656] width 224 height 25
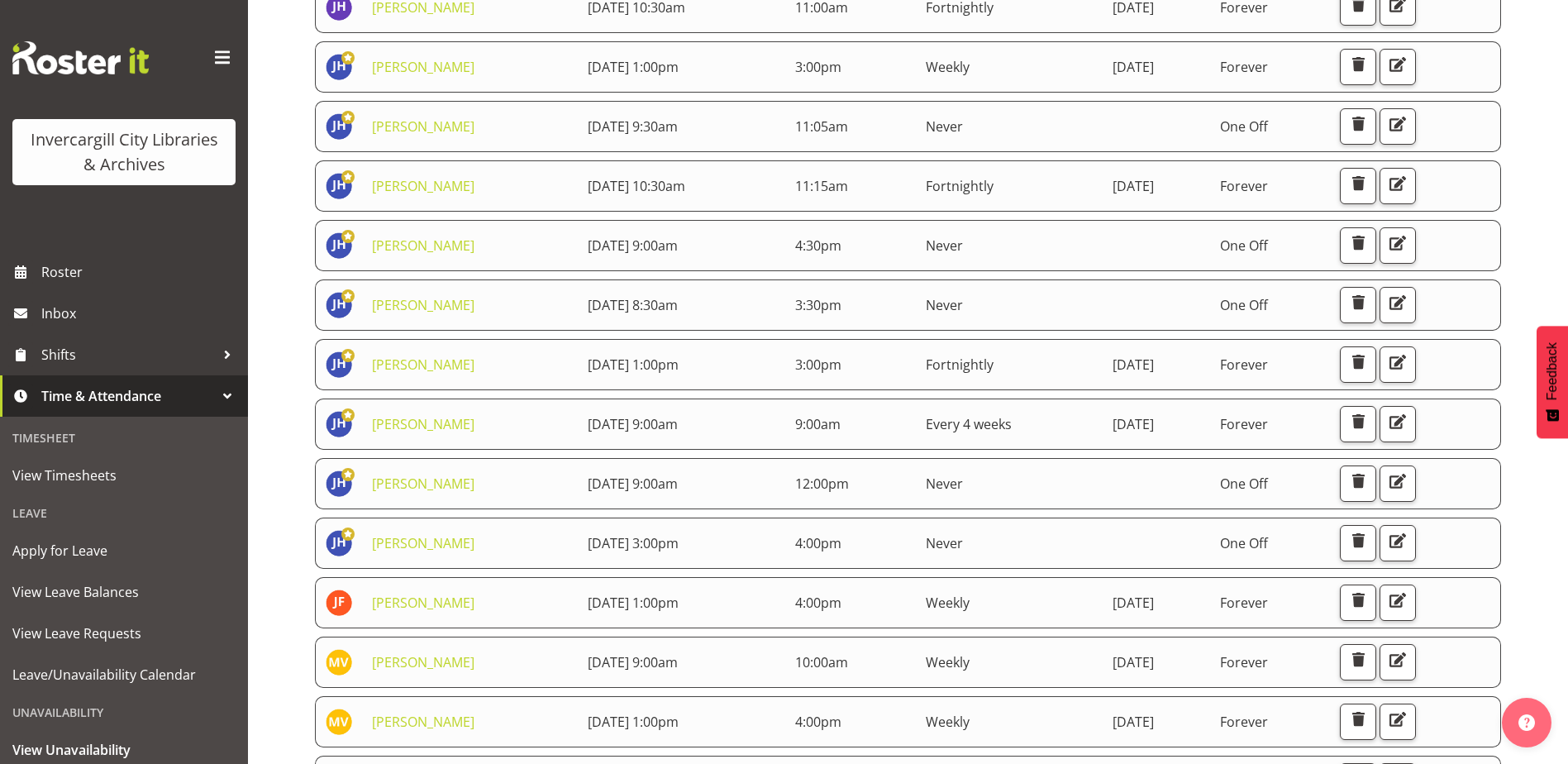
scroll to position [543, 0]
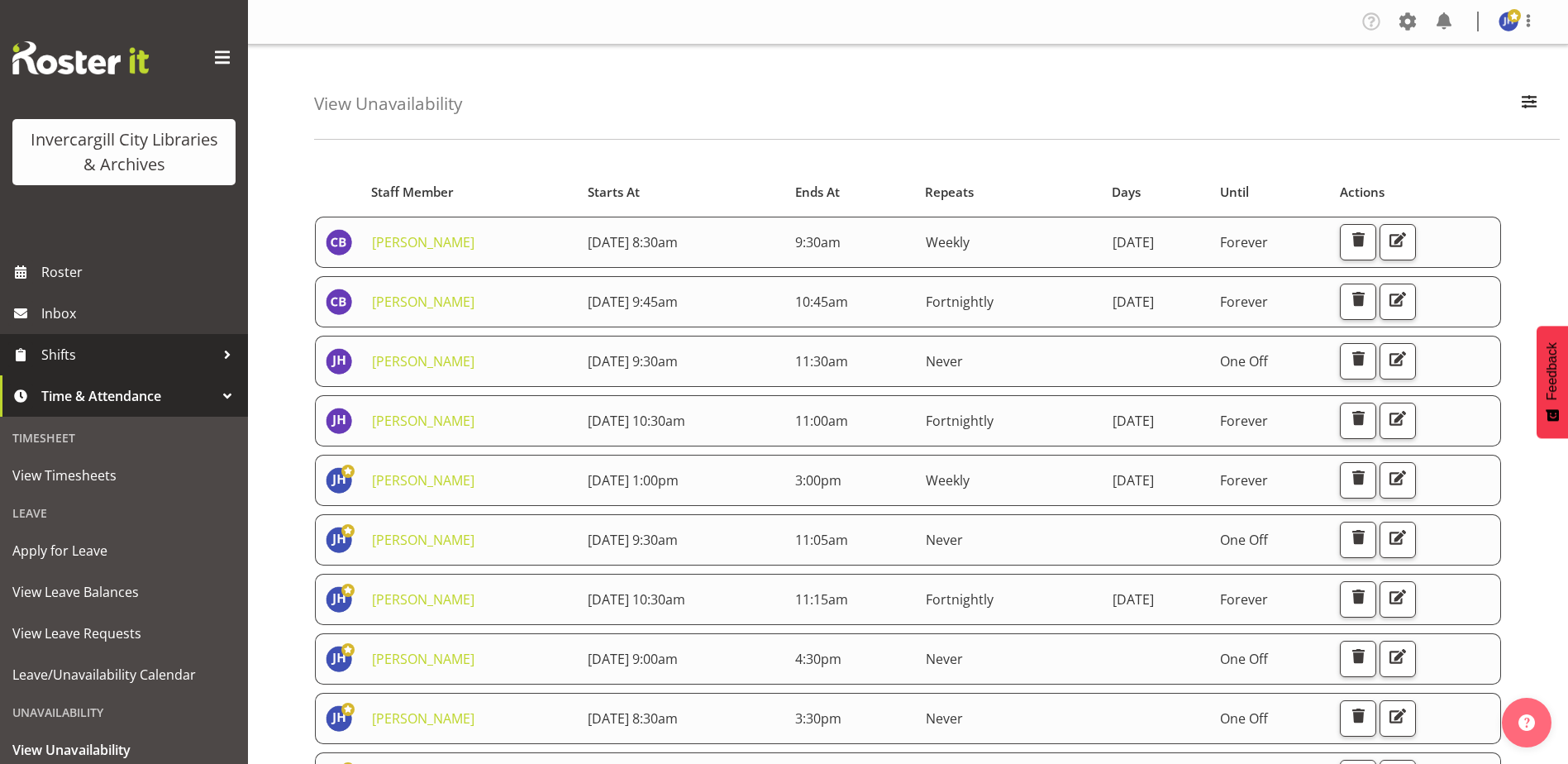
click at [60, 356] on span "Shifts" at bounding box center [128, 355] width 174 height 25
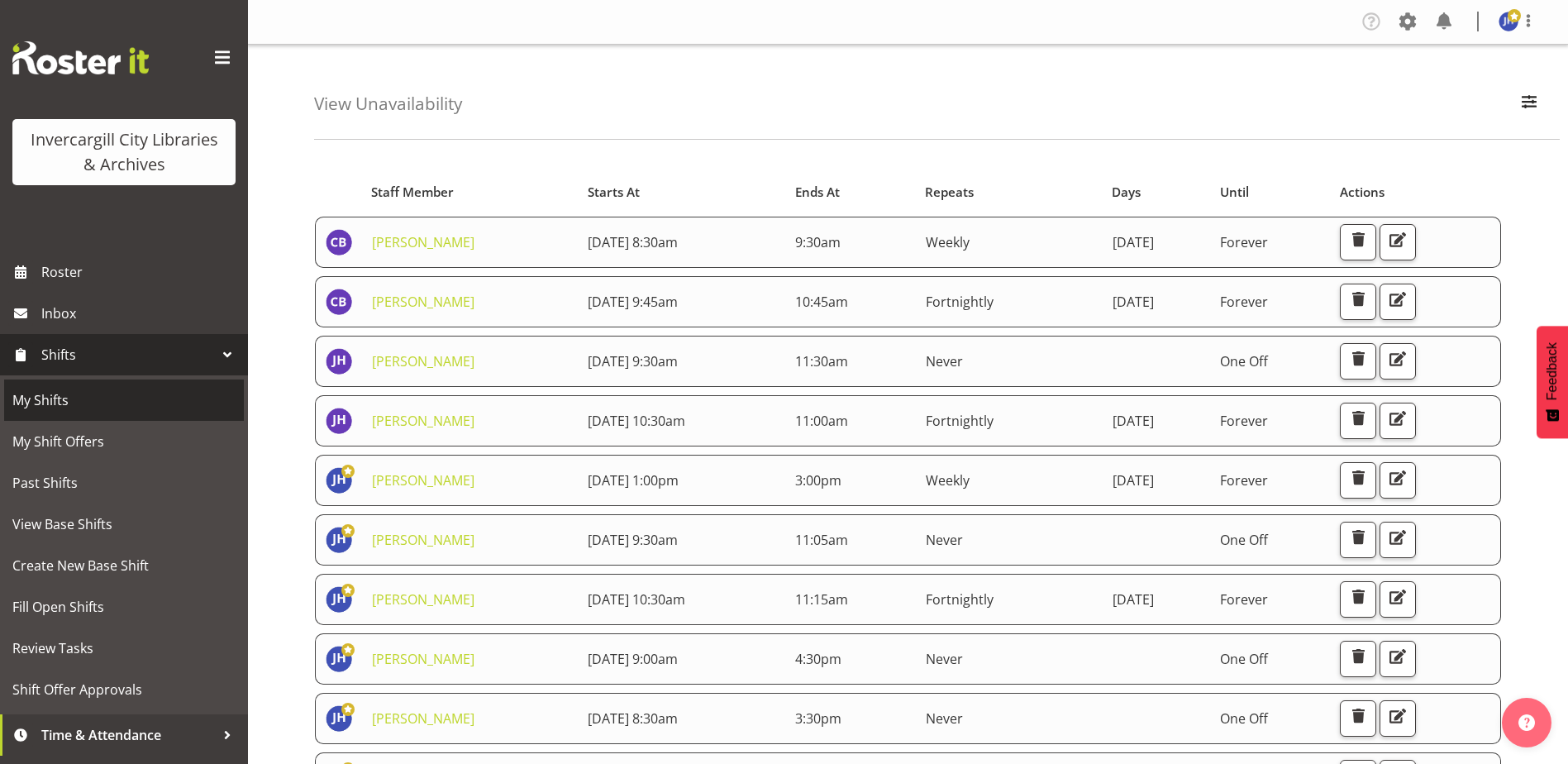
click at [50, 396] on span "My Shifts" at bounding box center [124, 400] width 224 height 25
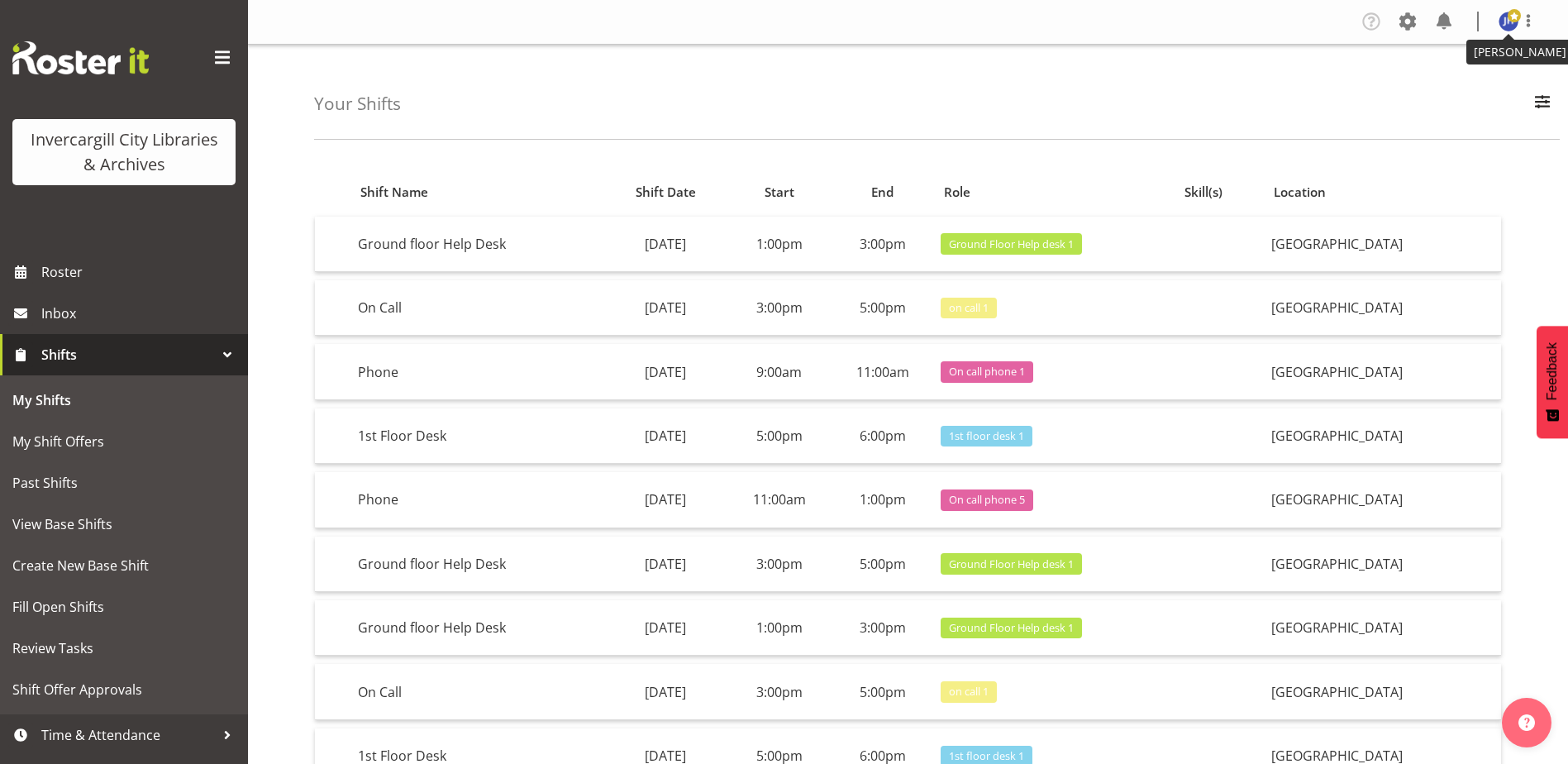
click at [1513, 21] on span at bounding box center [1515, 16] width 13 height 13
click at [1431, 89] on link "Log Out" at bounding box center [1459, 87] width 159 height 29
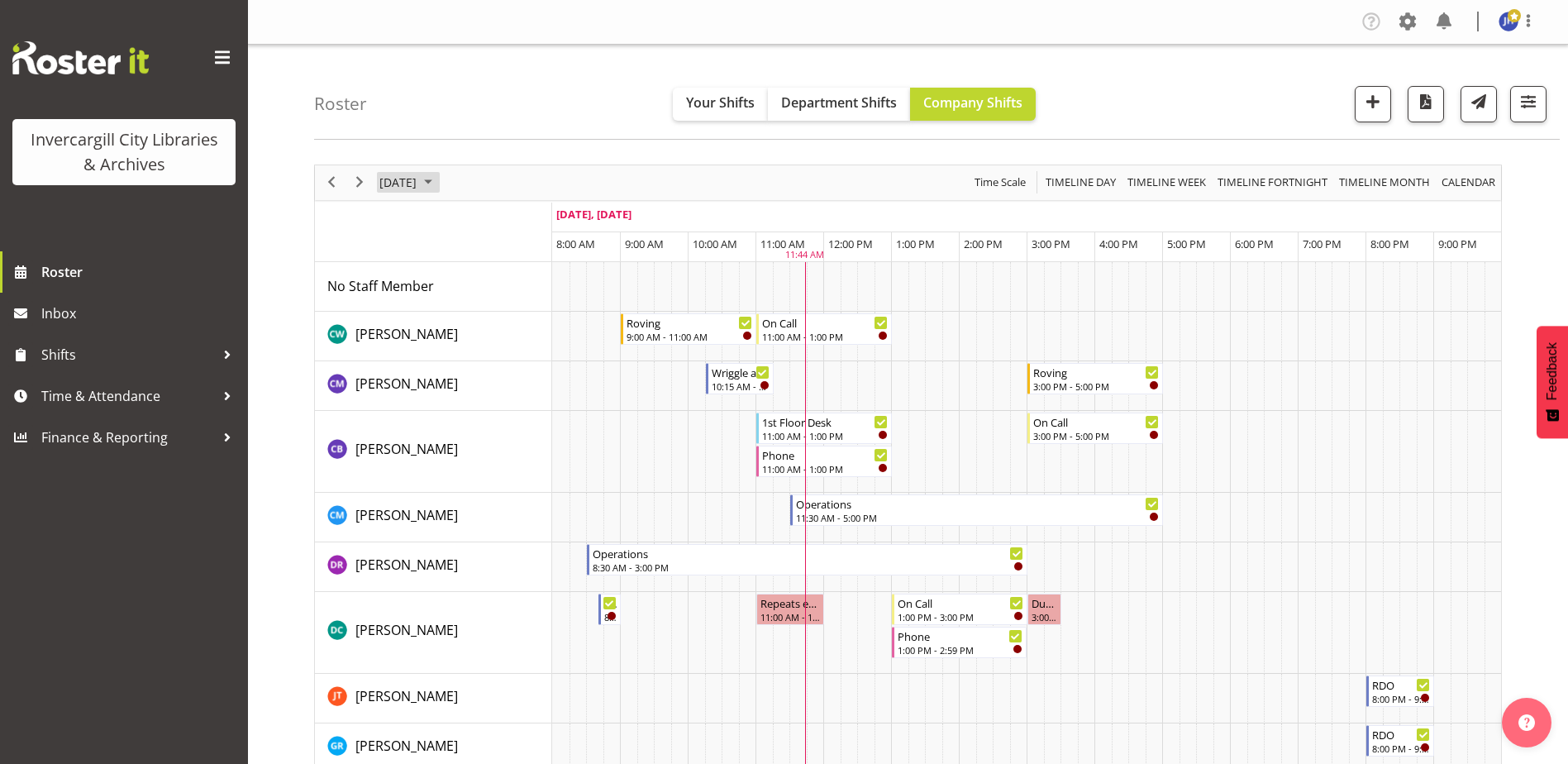
click at [438, 179] on span "September 2025" at bounding box center [429, 182] width 20 height 21
click at [555, 225] on span "next month" at bounding box center [553, 224] width 29 height 29
click at [448, 314] on span "7" at bounding box center [450, 309] width 25 height 25
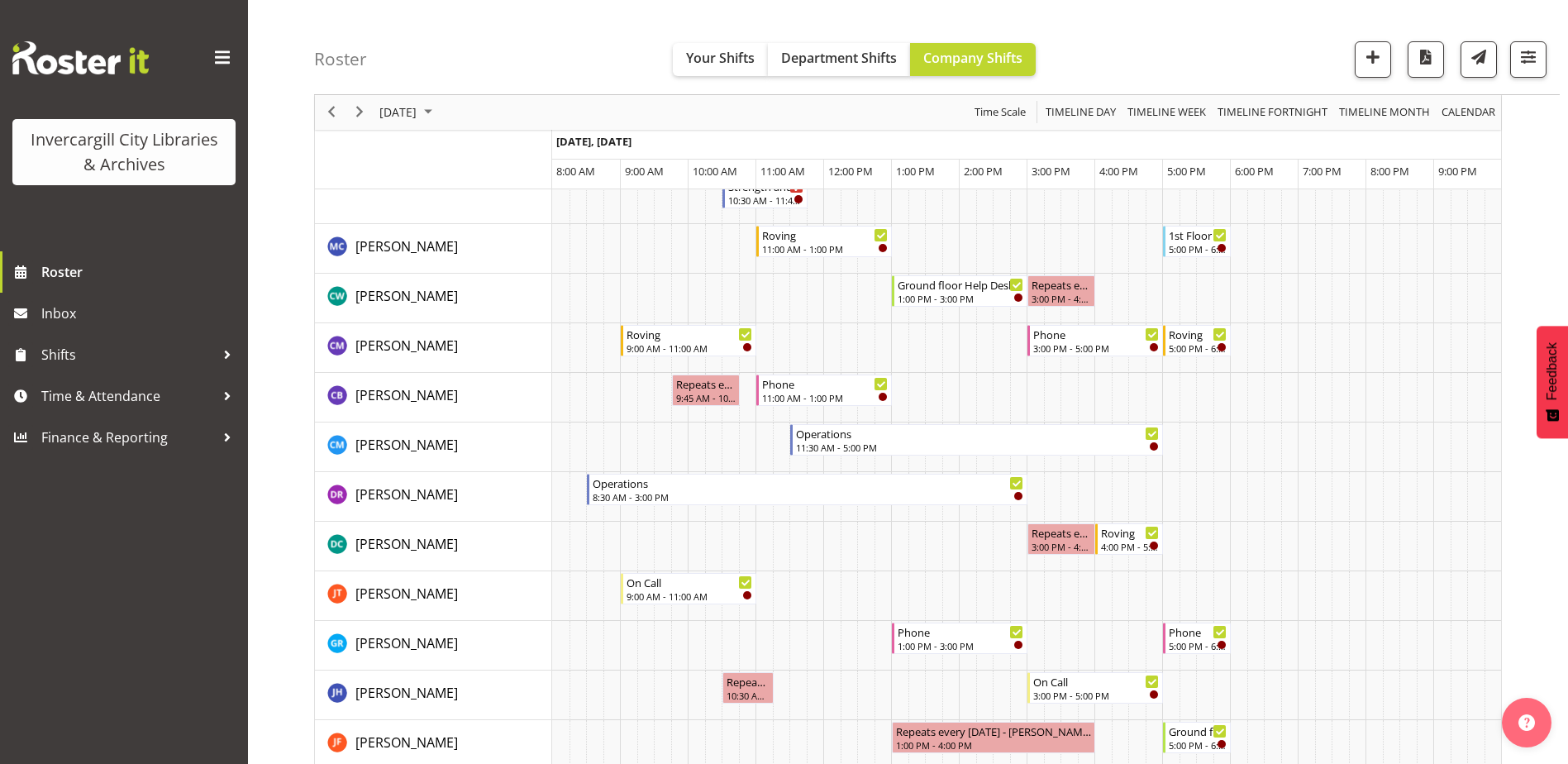
scroll to position [166, 0]
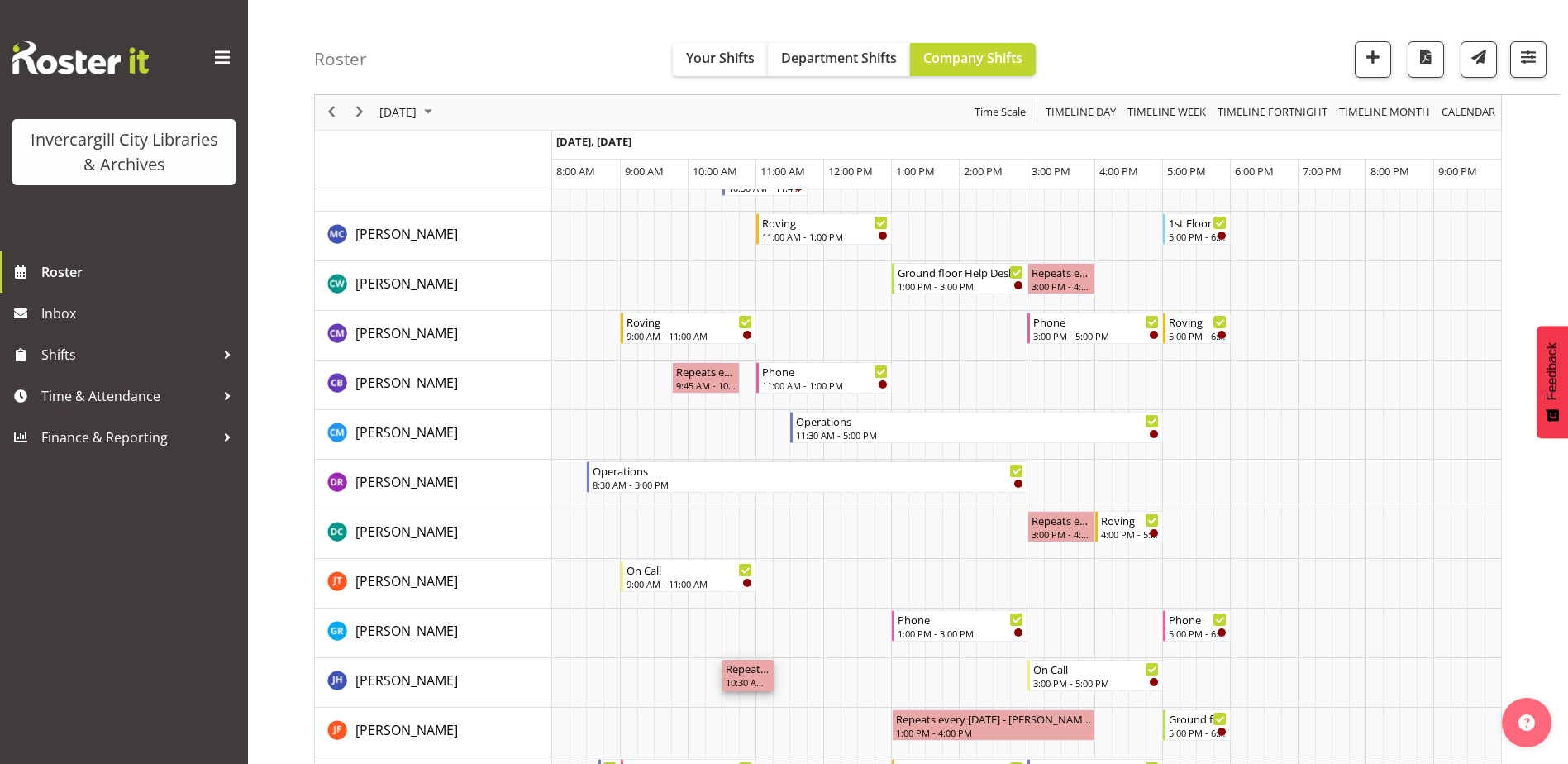
click at [760, 670] on div "Repeats every [DATE] - [PERSON_NAME]" at bounding box center [748, 668] width 45 height 17
click at [224, 393] on div at bounding box center [228, 396] width 25 height 25
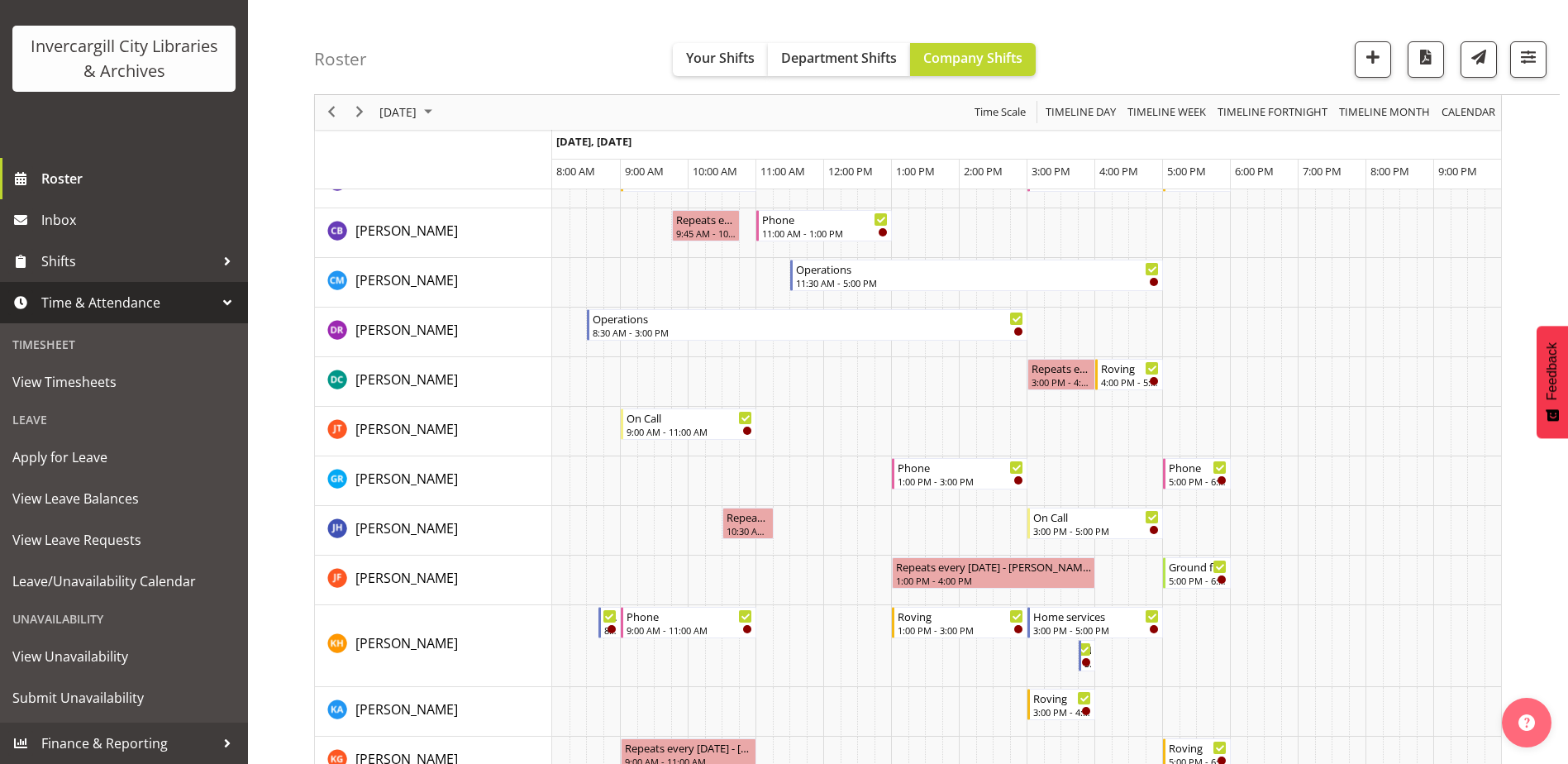
scroll to position [331, 0]
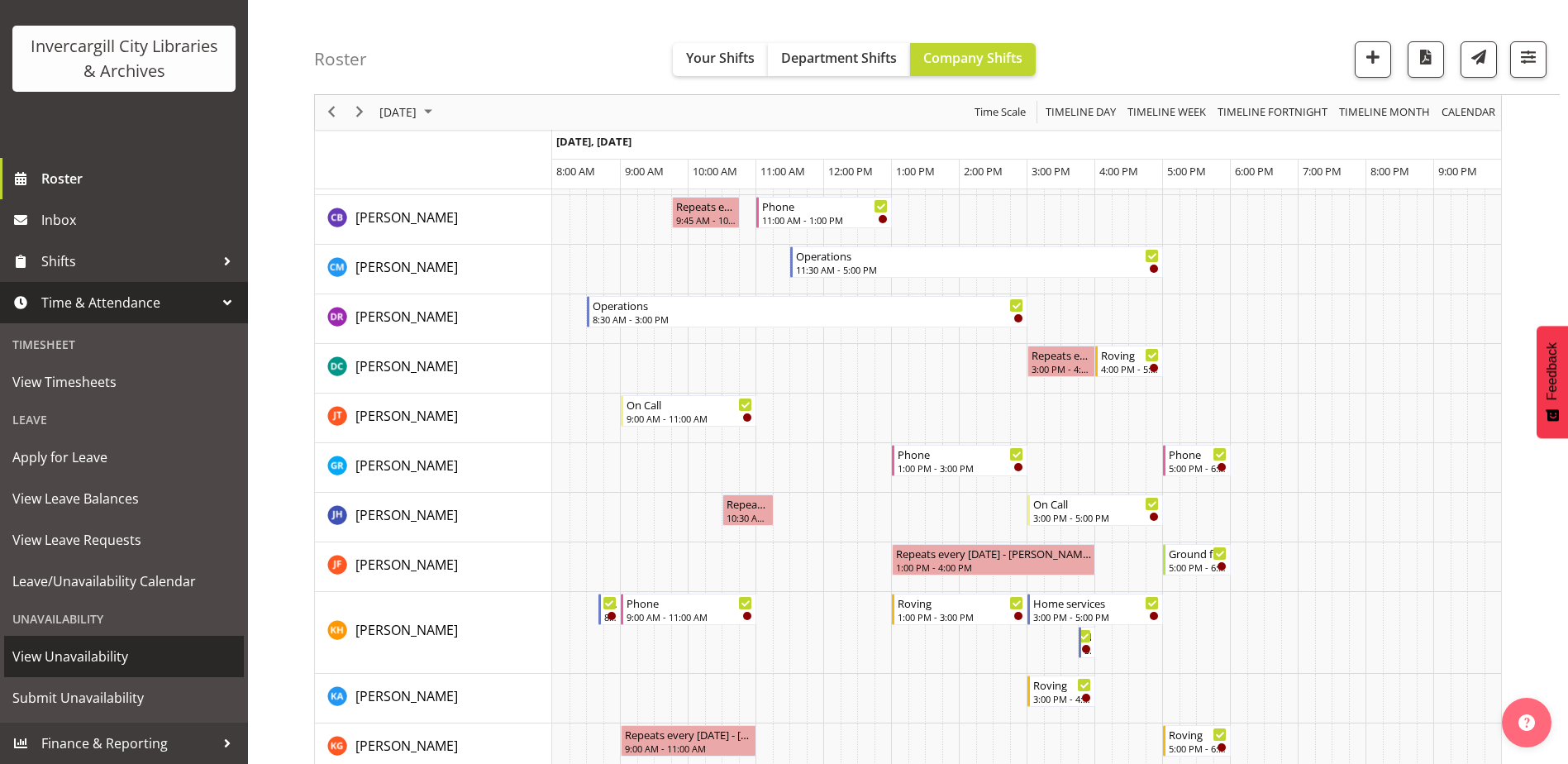
click at [94, 656] on span "View Unavailability" at bounding box center [124, 656] width 224 height 25
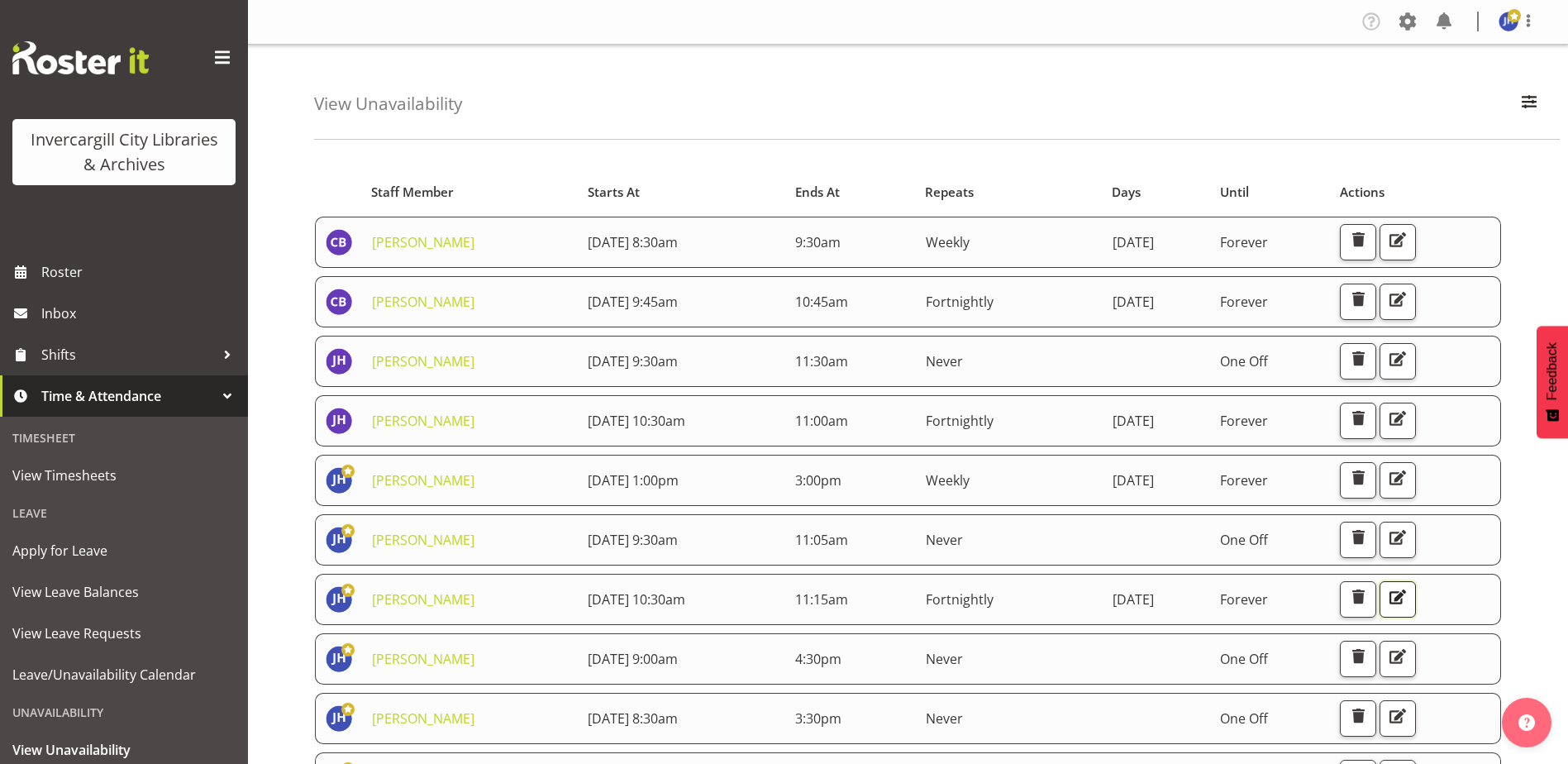
click at [1408, 597] on span "button" at bounding box center [1398, 598] width 22 height 22
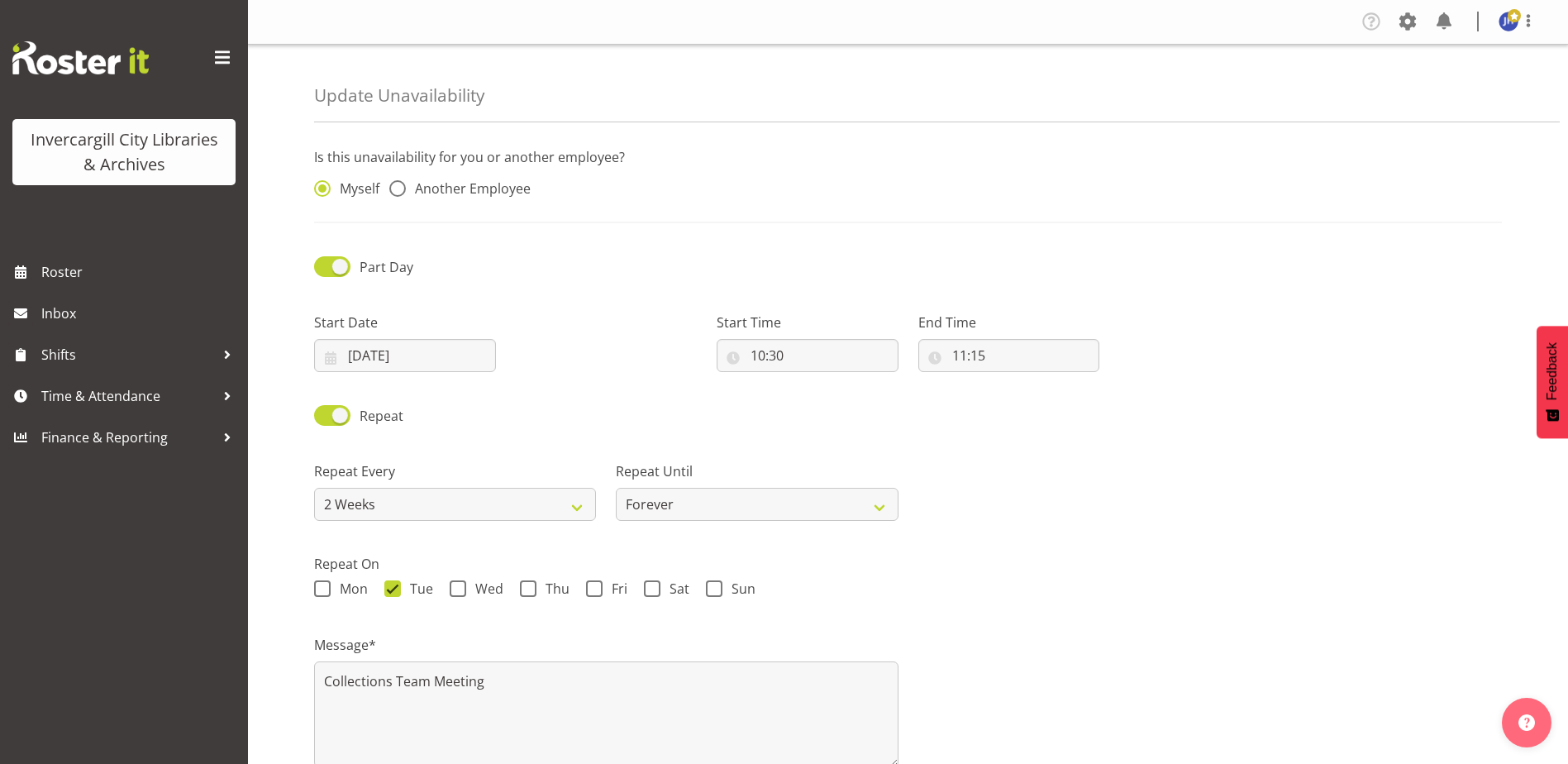
select select "2weeks"
click at [792, 360] on input "10:30" at bounding box center [808, 355] width 182 height 33
click at [828, 401] on select "00 01 02 03 04 05 06 07 08 09 10 11 12 13 14 15 16 17 18 19 20 21 22 23" at bounding box center [829, 398] width 37 height 33
select select "9"
click at [811, 382] on select "00 01 02 03 04 05 06 07 08 09 10 11 12 13 14 15 16 17 18 19 20 21 22 23" at bounding box center [829, 398] width 37 height 33
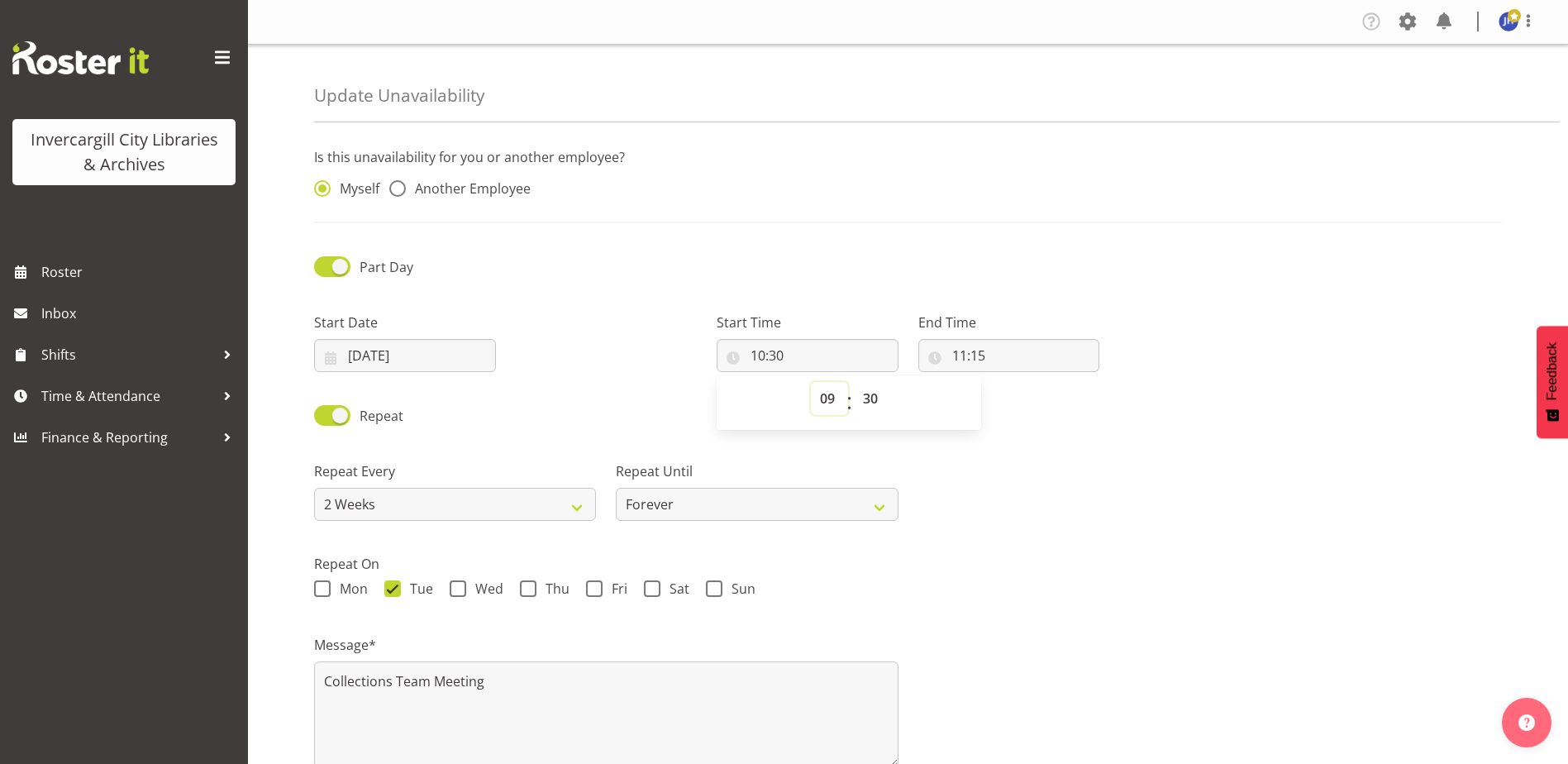
type input "09:30"
click at [871, 397] on select "00 01 02 03 04 05 06 07 08 09 10 11 12 13 14 15 16 17 18 19 20 21 22 23 24 25 2…" at bounding box center [872, 398] width 37 height 33
select select "0"
click at [854, 382] on select "00 01 02 03 04 05 06 07 08 09 10 11 12 13 14 15 16 17 18 19 20 21 22 23 24 25 2…" at bounding box center [872, 398] width 37 height 33
type input "09:00"
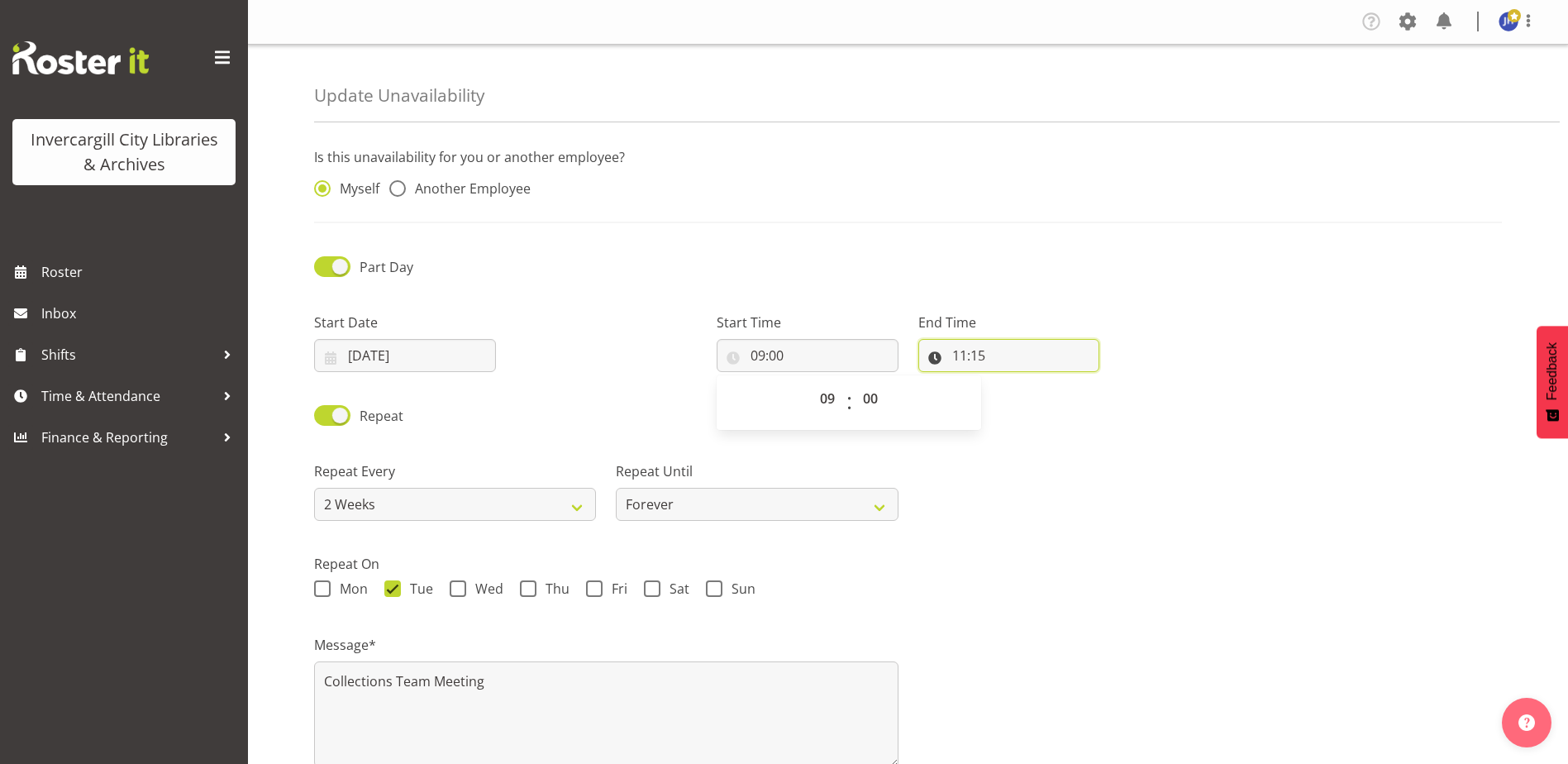
click at [1008, 350] on input "11:15" at bounding box center [1009, 355] width 182 height 33
click at [1034, 401] on select "00 01 02 03 04 05 06 07 08 09 10 11 12 13 14 15 16 17 18 19 20 21 22 23" at bounding box center [1031, 398] width 37 height 33
select select "10"
click at [1013, 382] on select "00 01 02 03 04 05 06 07 08 09 10 11 12 13 14 15 16 17 18 19 20 21 22 23" at bounding box center [1031, 398] width 37 height 33
type input "10:15"
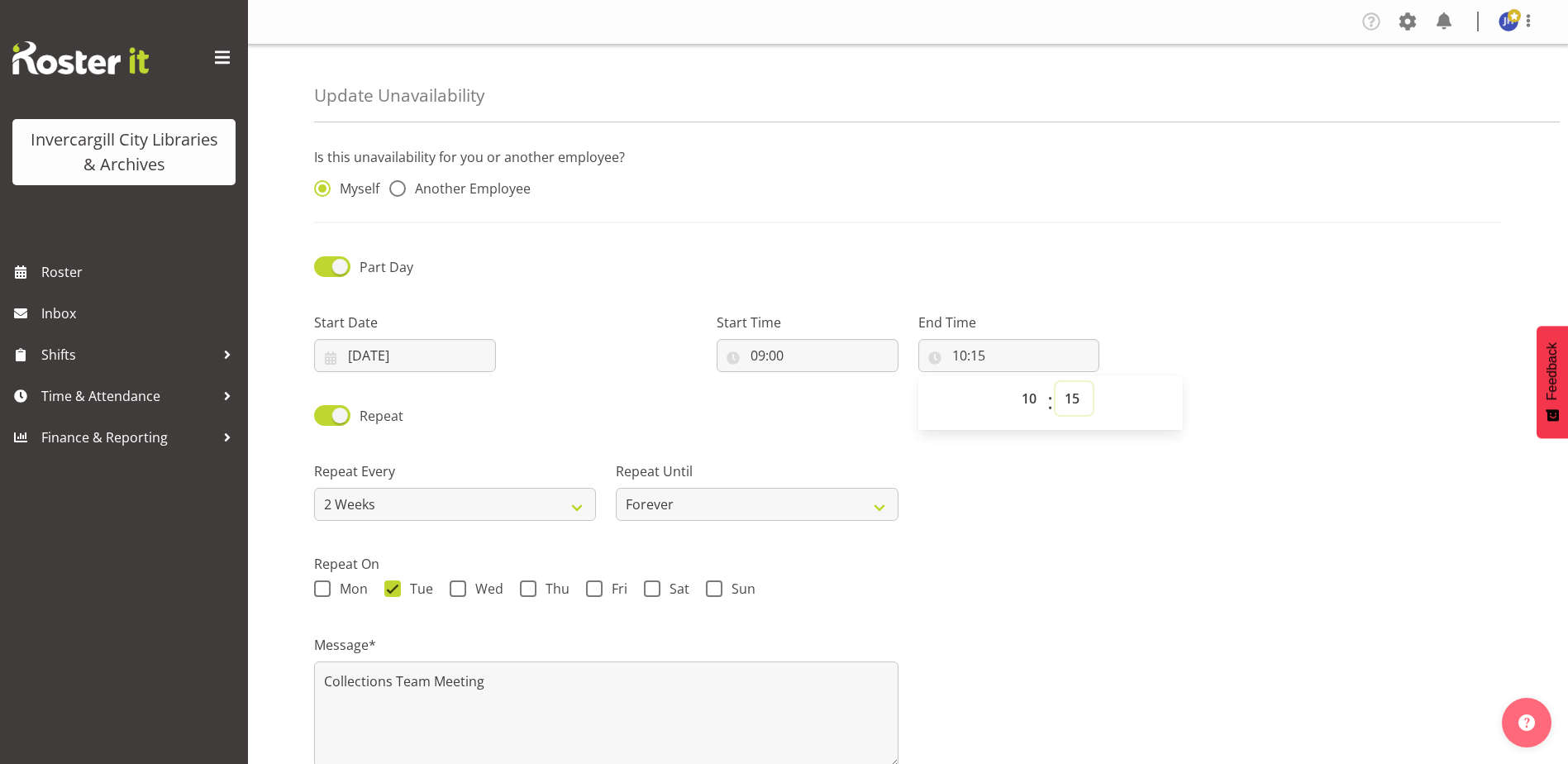
click at [1071, 393] on select "00 01 02 03 04 05 06 07 08 09 10 11 12 13 14 15 16 17 18 19 20 21 22 23 24 25 2…" at bounding box center [1074, 398] width 37 height 33
select select "0"
click at [1055, 382] on select "00 01 02 03 04 05 06 07 08 09 10 11 12 13 14 15 16 17 18 19 20 21 22 23 24 25 2…" at bounding box center [1074, 398] width 37 height 33
type input "10:00"
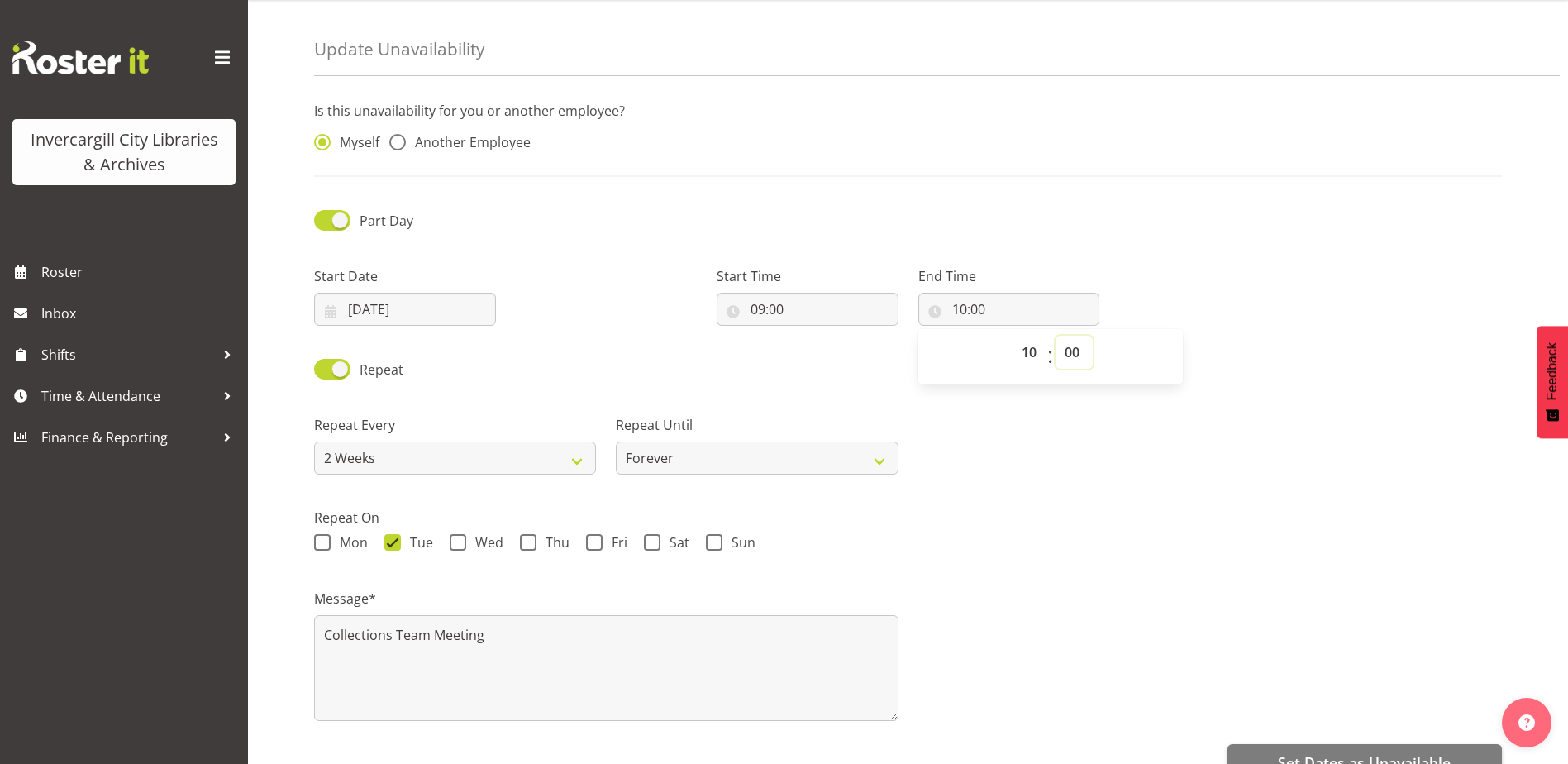
scroll to position [87, 0]
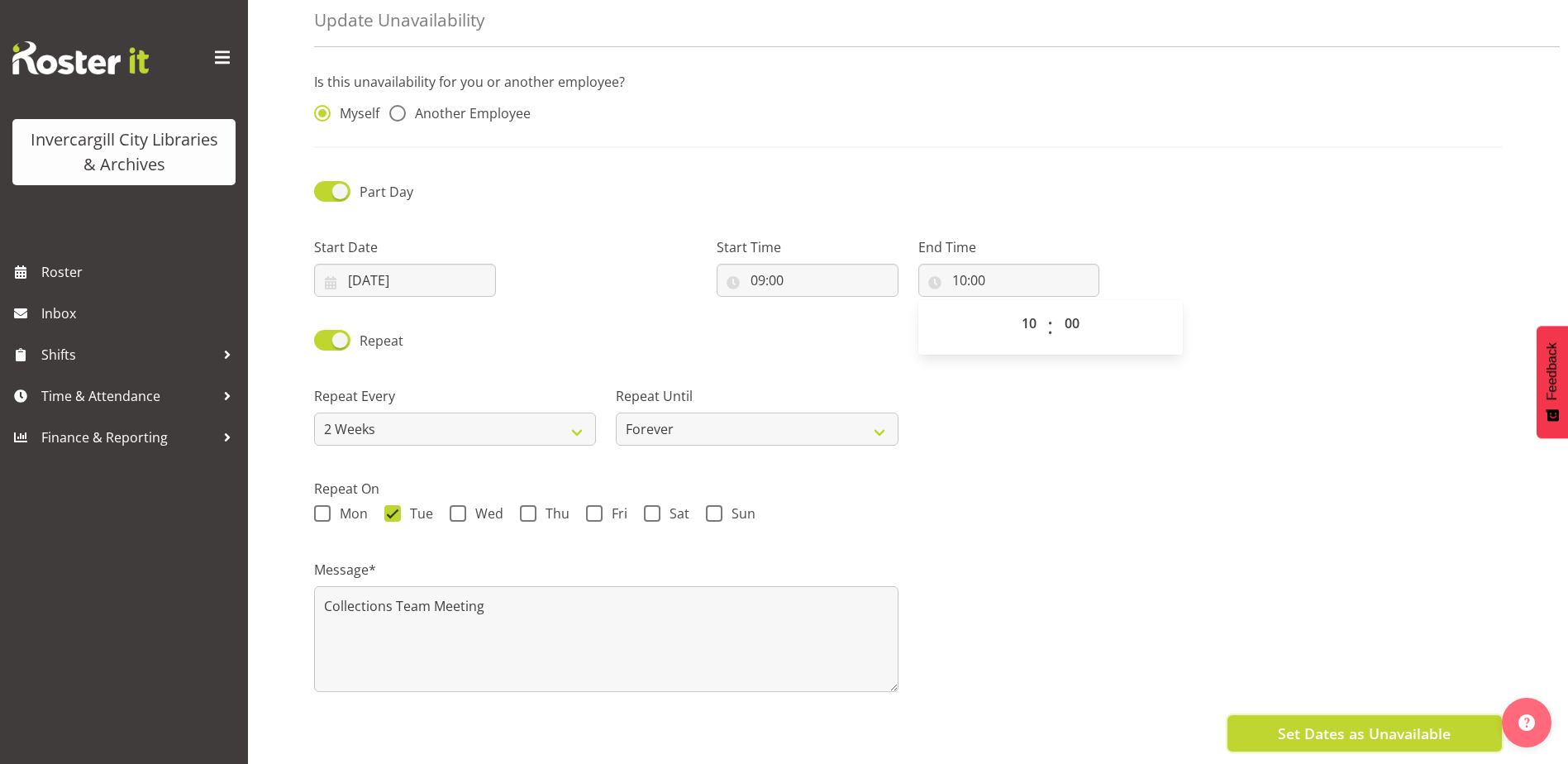
click at [1395, 723] on span "Set Dates as Unavailable" at bounding box center [1365, 734] width 173 height 22
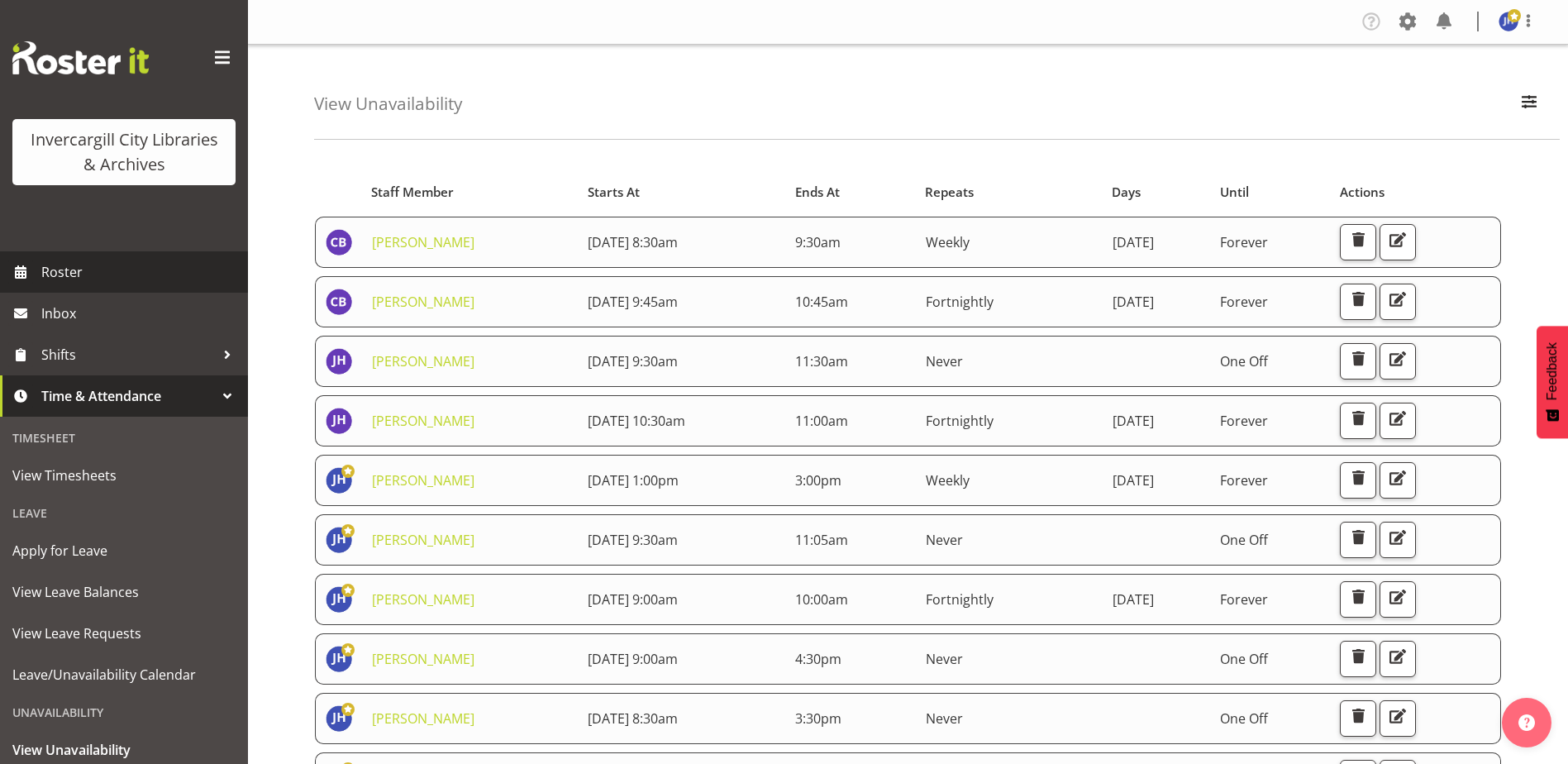
click at [58, 271] on span "Roster" at bounding box center [140, 272] width 198 height 25
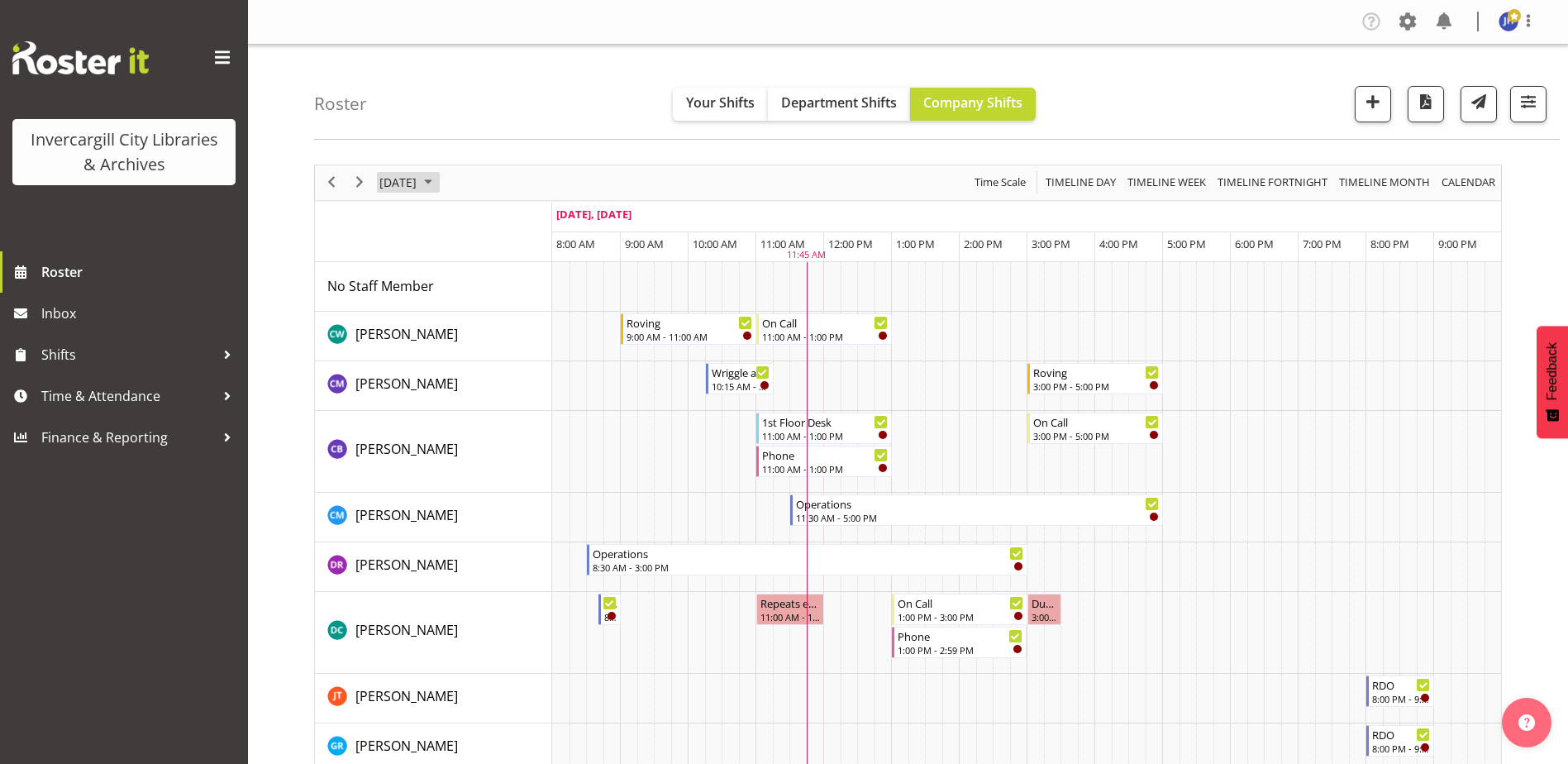
click at [438, 179] on span "September 2025" at bounding box center [429, 182] width 20 height 21
click at [549, 223] on span "next month" at bounding box center [553, 224] width 29 height 29
click at [449, 310] on span "7" at bounding box center [450, 309] width 25 height 25
